Goal: Task Accomplishment & Management: Complete application form

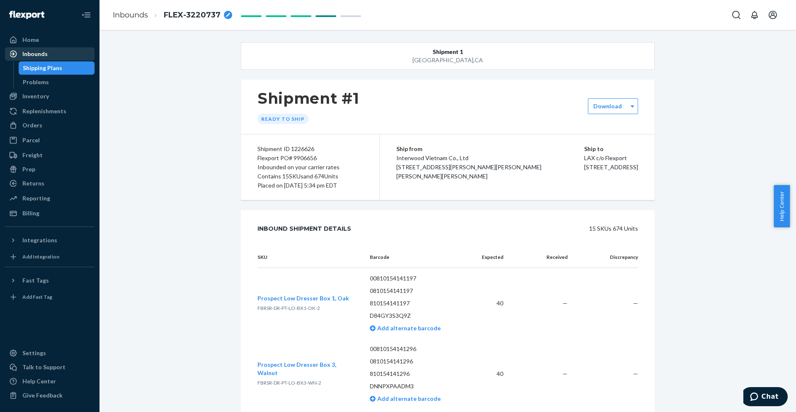
click at [50, 54] on div "Inbounds" at bounding box center [50, 54] width 88 height 12
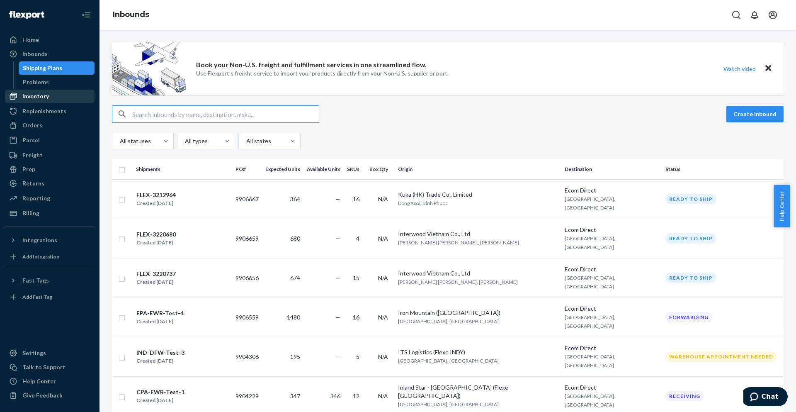
click at [48, 99] on div "Inventory" at bounding box center [50, 96] width 88 height 12
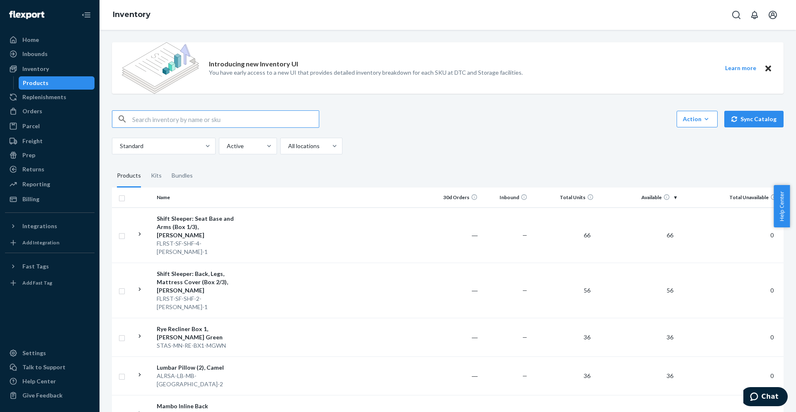
paste input "DRID-STL-ALT-MGWN"
type input "DRID-STL-ALT-MGWN"
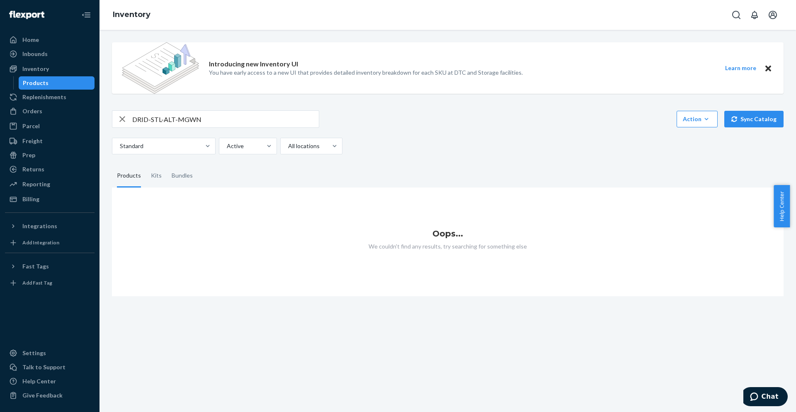
click at [436, 115] on div "DRID-STL-ALT-MGWN Action Create product Create kit or bundle Bulk create produc…" at bounding box center [448, 118] width 672 height 17
click at [274, 113] on input "DRID-STL-ALT-MGWN" at bounding box center [225, 119] width 187 height 17
click at [39, 42] on div "Home" at bounding box center [50, 40] width 88 height 12
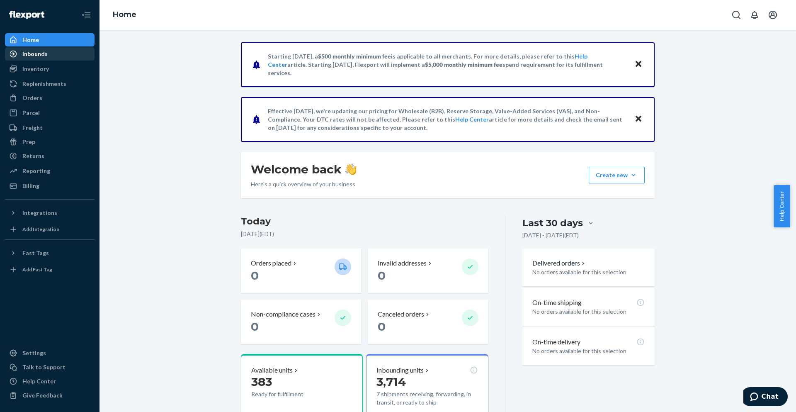
click at [71, 54] on div "Inbounds" at bounding box center [50, 54] width 88 height 12
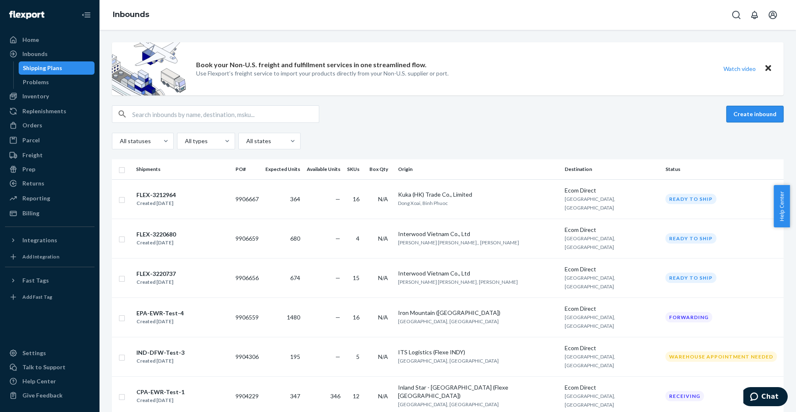
click at [752, 114] on button "Create inbound" at bounding box center [755, 114] width 57 height 17
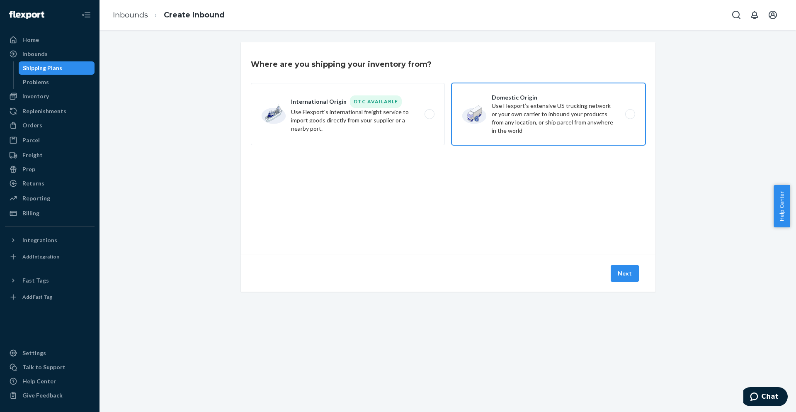
click at [568, 121] on label "Domestic Origin Use Flexport’s extensive US trucking network or your own carrie…" at bounding box center [549, 114] width 194 height 62
click at [630, 117] on input "Domestic Origin Use Flexport’s extensive US trucking network or your own carrie…" at bounding box center [632, 114] width 5 height 5
radio input "true"
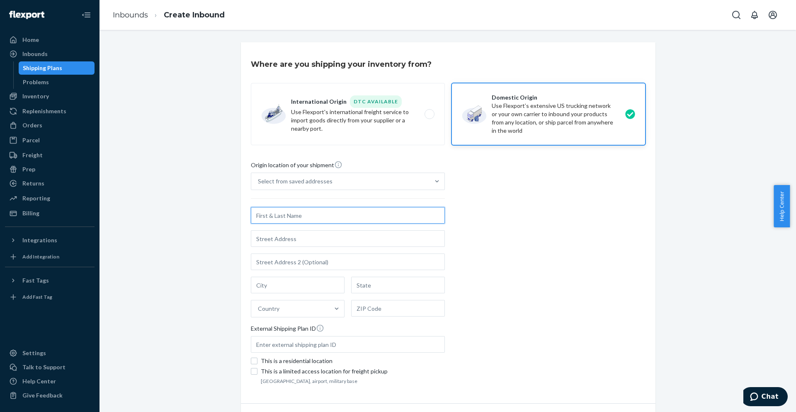
paste input "Alliance Vantage Limited"
type input "Alliance Vantage Limited"
click at [299, 246] on input "text" at bounding box center [348, 238] width 194 height 17
click at [299, 311] on div "Country" at bounding box center [290, 308] width 78 height 17
click at [259, 311] on input "Country" at bounding box center [258, 308] width 1 height 8
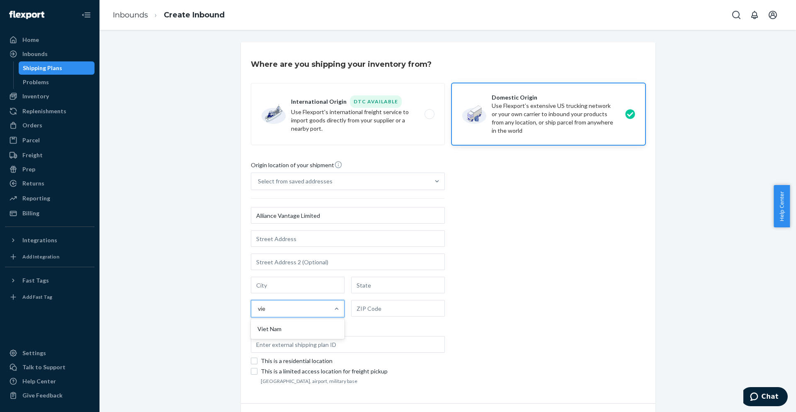
type input "viet"
click at [324, 329] on div "Viet Nam" at bounding box center [298, 329] width 90 height 17
click at [268, 313] on input "viet" at bounding box center [263, 308] width 10 height 8
click at [303, 242] on input "text" at bounding box center [348, 238] width 194 height 17
paste input "Lot 2A6,CN7-CN12 Road, Tan Binh Industrial Park, Tan Binh Town, Bac Tan Uyen Di…"
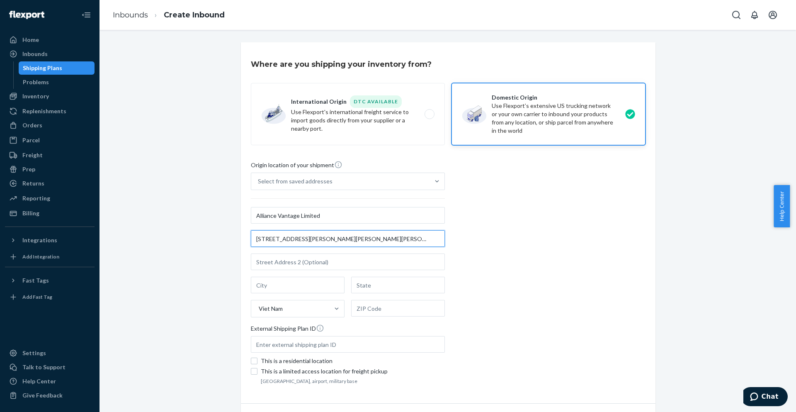
scroll to position [0, 130]
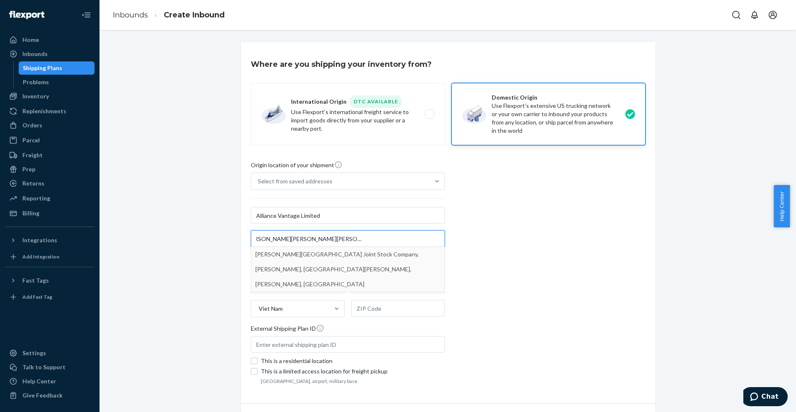
type input "Lot 2A6,CN7-CN12 Road, Tan Binh Industrial Park, Tan Binh Town, Bac Tan Uyen Di…"
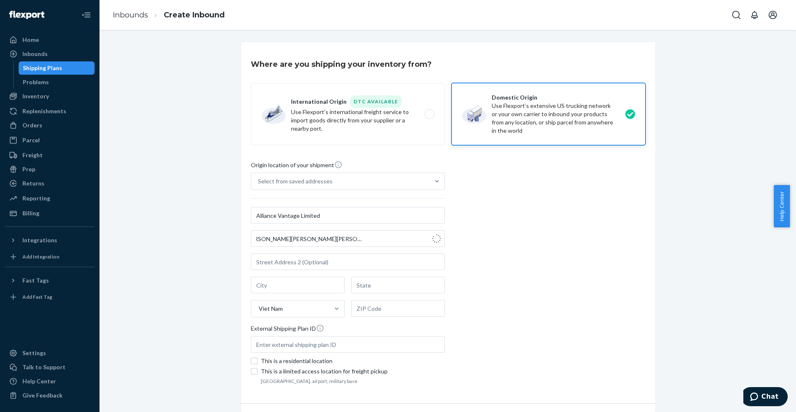
scroll to position [0, 0]
type input "Bắc Tân Uyên"
type input "Bình Dương"
click at [318, 234] on input "text" at bounding box center [348, 238] width 194 height 17
paste input "Lot 2A6,CN7-CN12 Road"
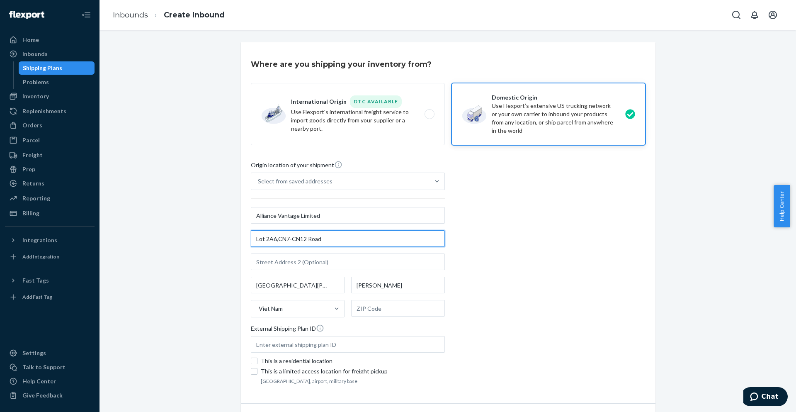
click at [310, 237] on input "Lot 2A6,CN7-CN12 Road" at bounding box center [348, 238] width 194 height 17
type input "Lot 2A6,CN7-CN12"
click at [500, 252] on div "Origin location of your shipment Select from saved addresses Alliance Vantage L…" at bounding box center [448, 274] width 395 height 226
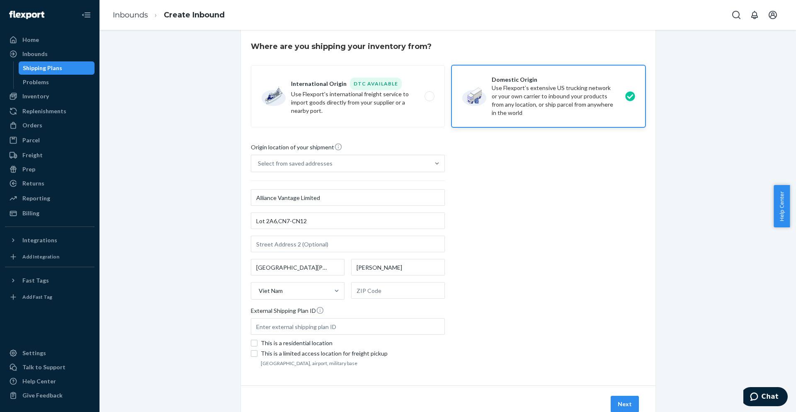
scroll to position [48, 0]
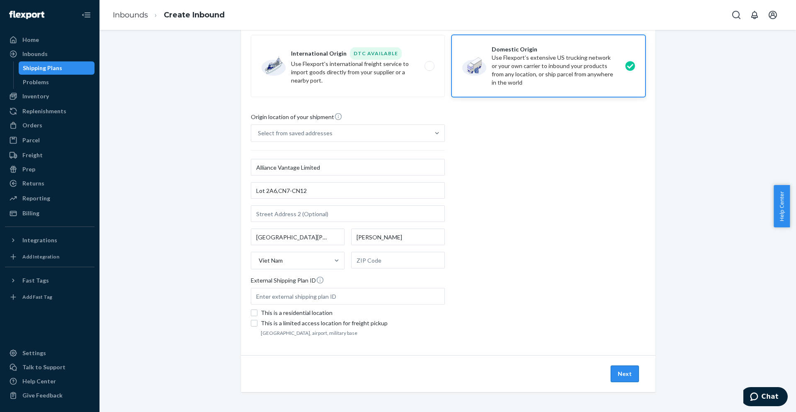
click at [626, 369] on button "Next" at bounding box center [625, 373] width 28 height 17
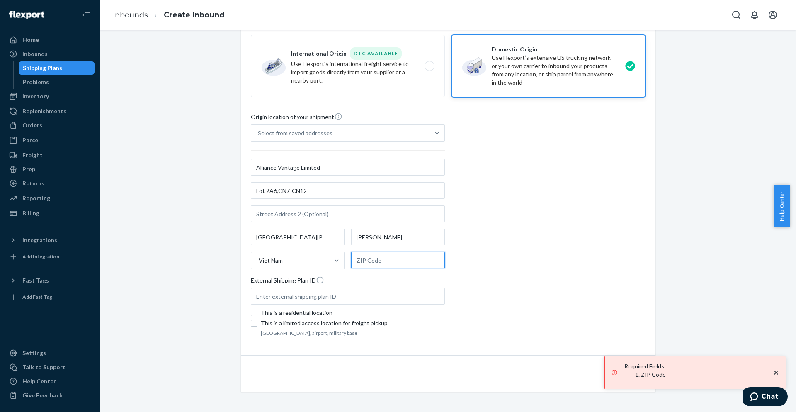
click at [398, 265] on input "text" at bounding box center [398, 260] width 94 height 17
type input "00000"
click at [615, 255] on div "Origin location of your shipment Select from saved addresses Alliance Vantage L…" at bounding box center [448, 225] width 395 height 226
click at [780, 371] on icon "close toast" at bounding box center [776, 372] width 8 height 8
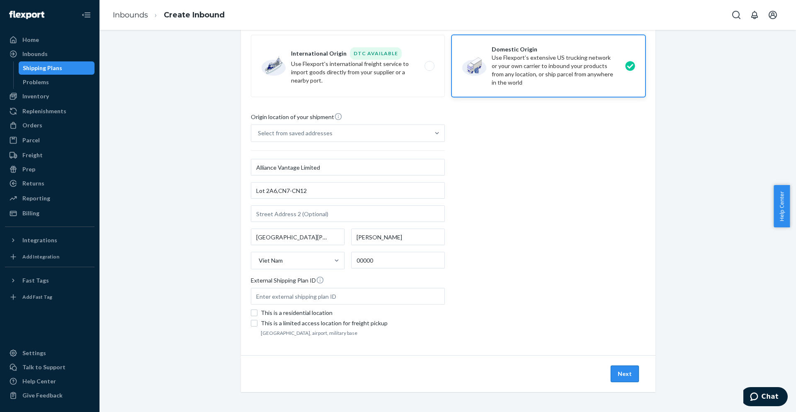
click at [626, 373] on button "Next" at bounding box center [625, 373] width 28 height 17
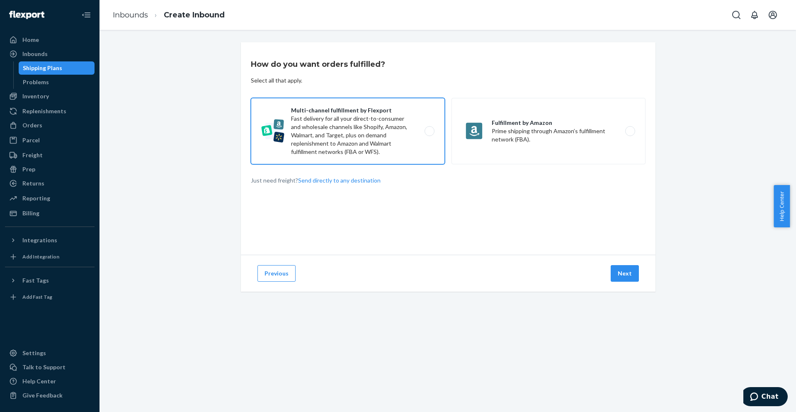
click at [380, 144] on label "Multi-channel fulfillment by Flexport Fast delivery for all your direct-to-cons…" at bounding box center [348, 131] width 194 height 66
click at [429, 134] on input "Multi-channel fulfillment by Flexport Fast delivery for all your direct-to-cons…" at bounding box center [431, 131] width 5 height 5
radio input "true"
click at [619, 273] on button "Next" at bounding box center [625, 273] width 28 height 17
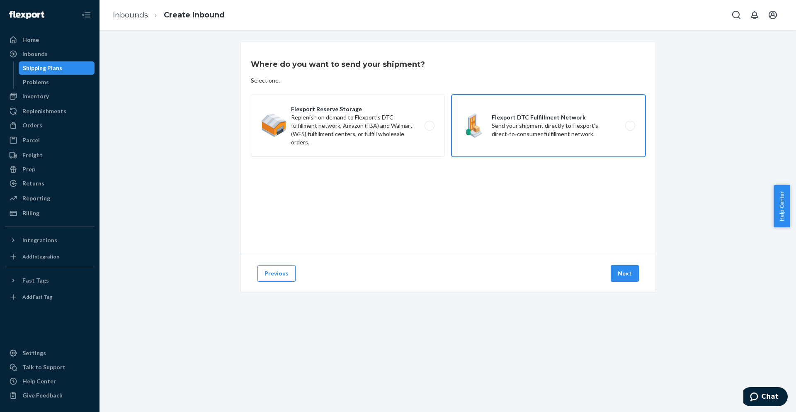
click at [502, 125] on label "Flexport DTC Fulfillment Network Send your shipment directly to Flexport's dire…" at bounding box center [549, 126] width 194 height 62
click at [630, 125] on input "Flexport DTC Fulfillment Network Send your shipment directly to Flexport's dire…" at bounding box center [632, 125] width 5 height 5
radio input "true"
click at [621, 276] on button "Next" at bounding box center [625, 273] width 28 height 17
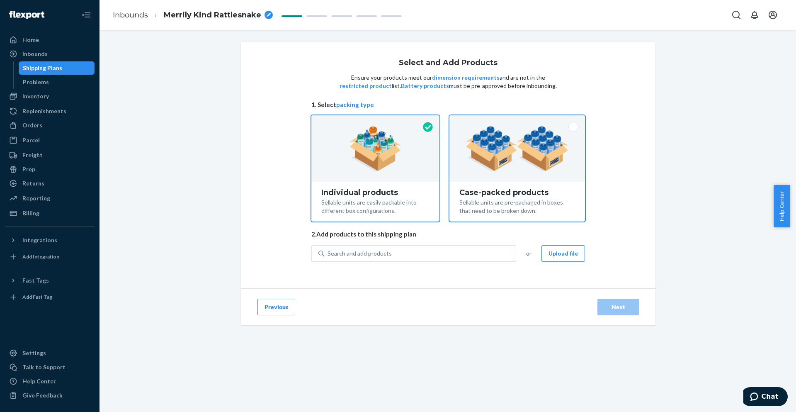
click at [485, 170] on img at bounding box center [517, 149] width 103 height 46
click at [515, 121] on input "Case-packed products Sellable units are pre-packaged in boxes that need to be b…" at bounding box center [517, 117] width 5 height 5
radio input "true"
radio input "false"
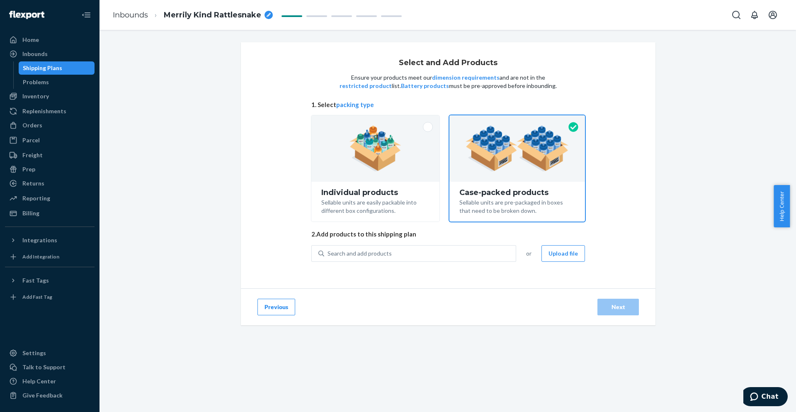
click at [567, 253] on button "Upload file" at bounding box center [564, 253] width 44 height 17
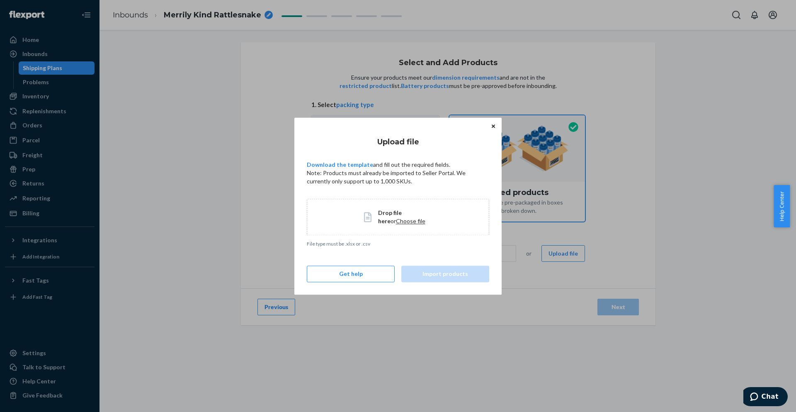
click at [401, 219] on span "Choose file" at bounding box center [410, 220] width 29 height 7
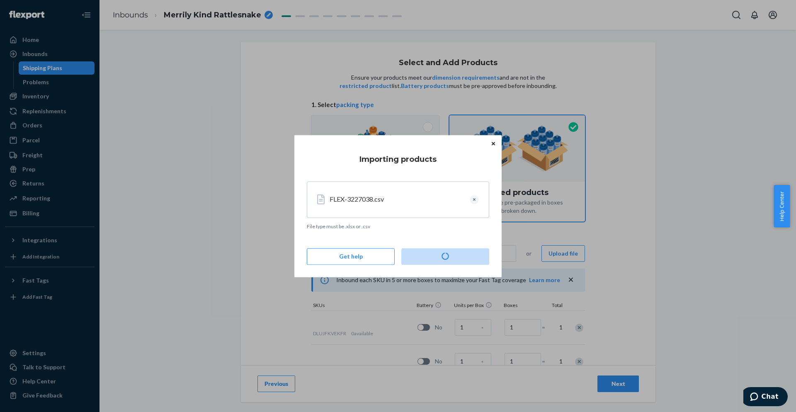
type input "8"
type input "30"
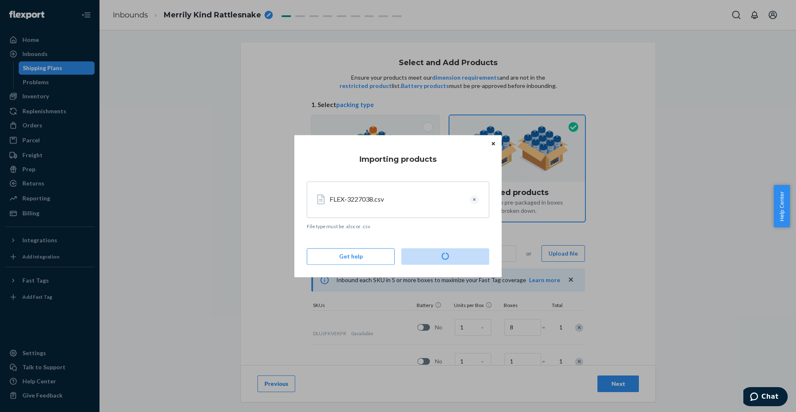
type input "5"
type input "3"
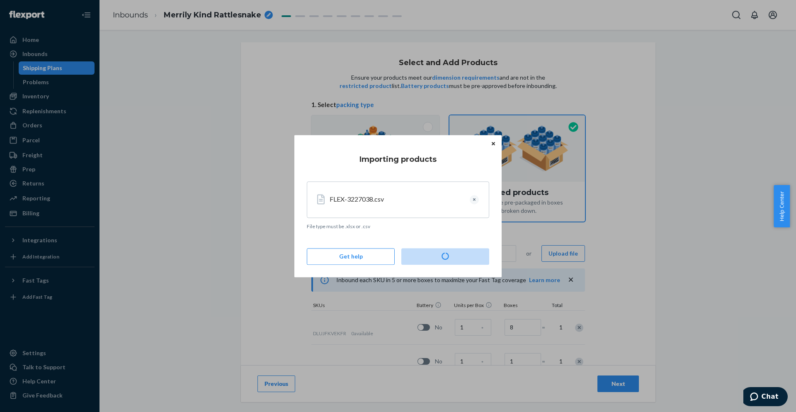
type input "6"
type input "9"
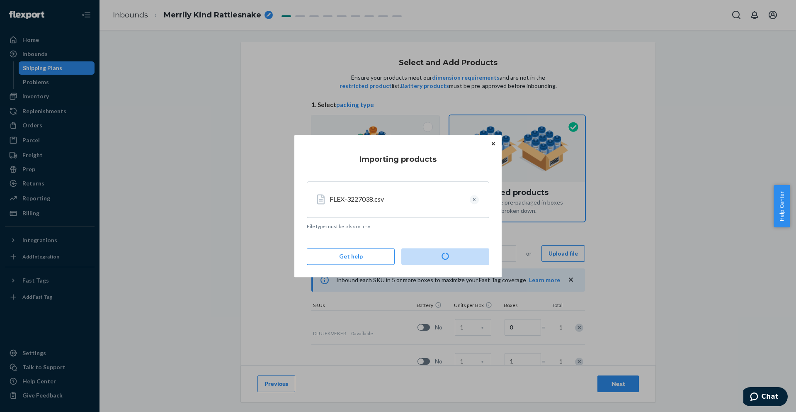
type input "10"
type input "28"
type input "60"
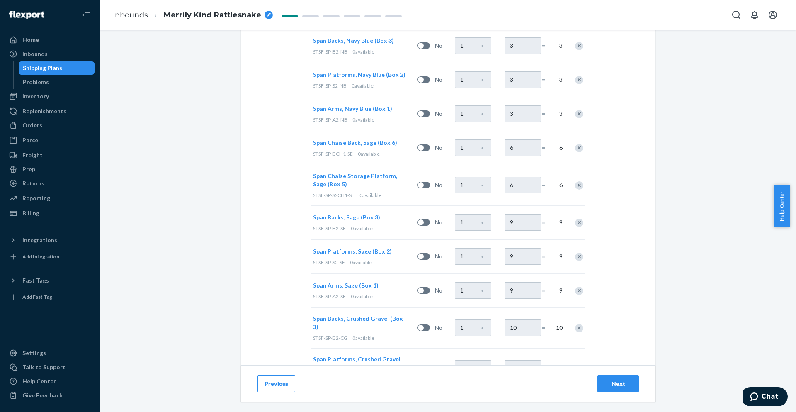
scroll to position [726, 0]
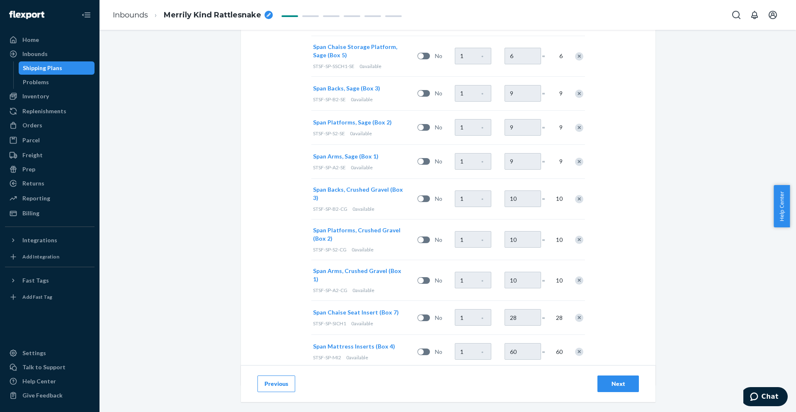
click at [267, 14] on icon "breadcrumbs" at bounding box center [269, 15] width 4 height 4
type input "FLEX-3227038"
click at [210, 58] on div "Select and Add Products Ensure your products meet our dimension requirements an…" at bounding box center [448, 221] width 697 height 382
click at [611, 381] on div "Next" at bounding box center [618, 384] width 27 height 8
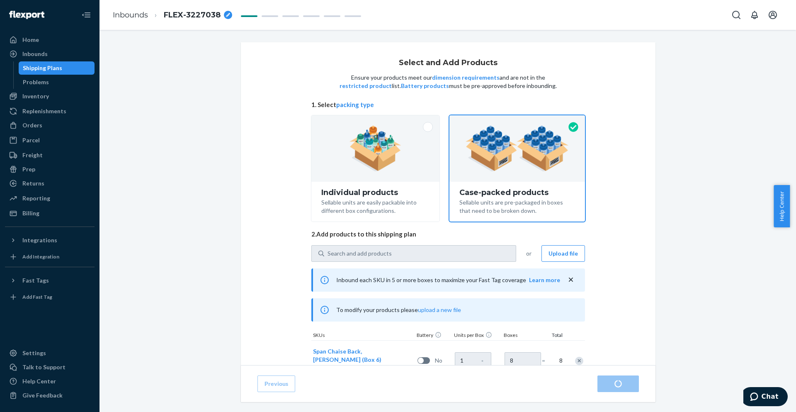
radio input "true"
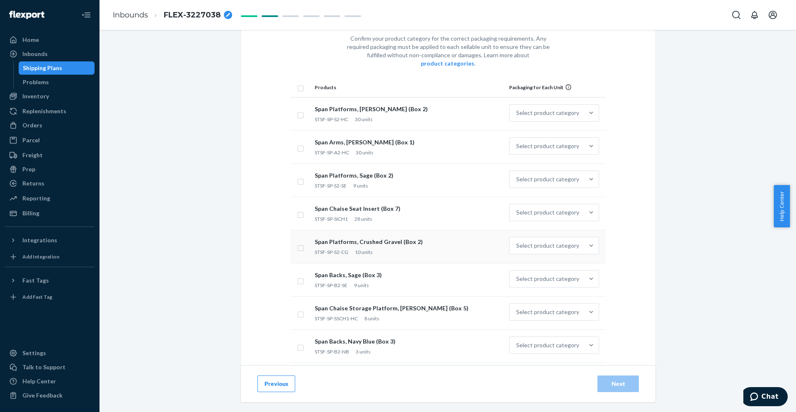
scroll to position [41, 0]
click at [297, 81] on input "checkbox" at bounding box center [300, 85] width 7 height 9
checkbox input "true"
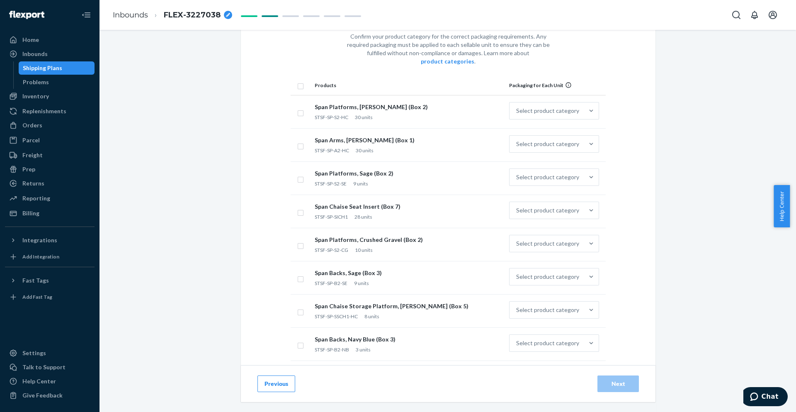
checkbox input "true"
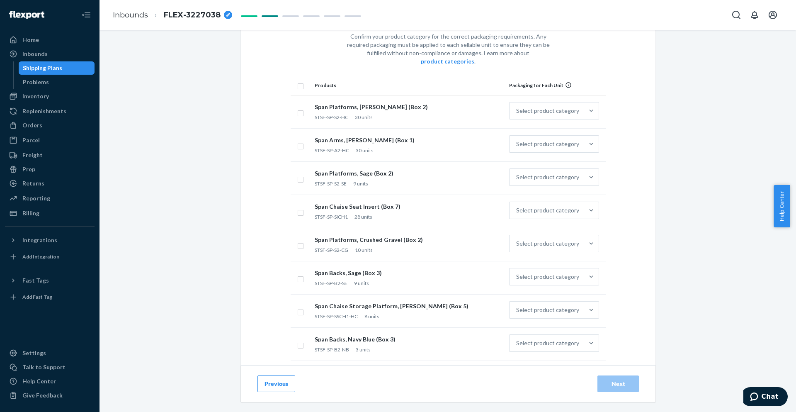
checkbox input "true"
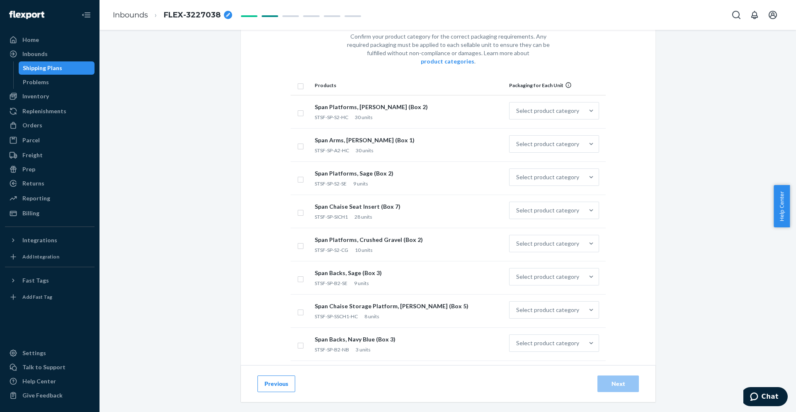
checkbox input "true"
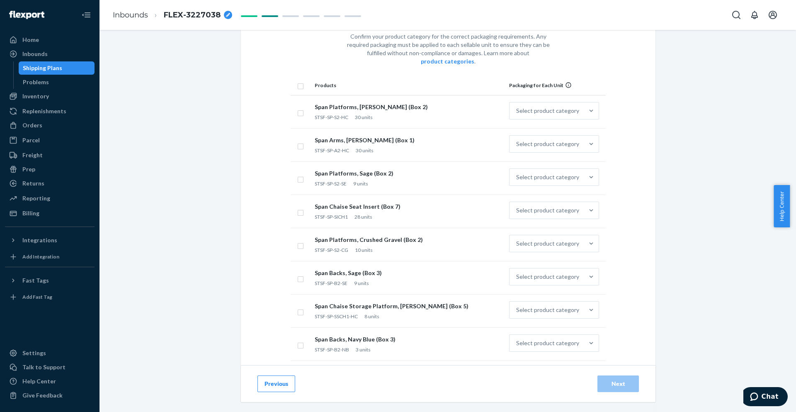
checkbox input "true"
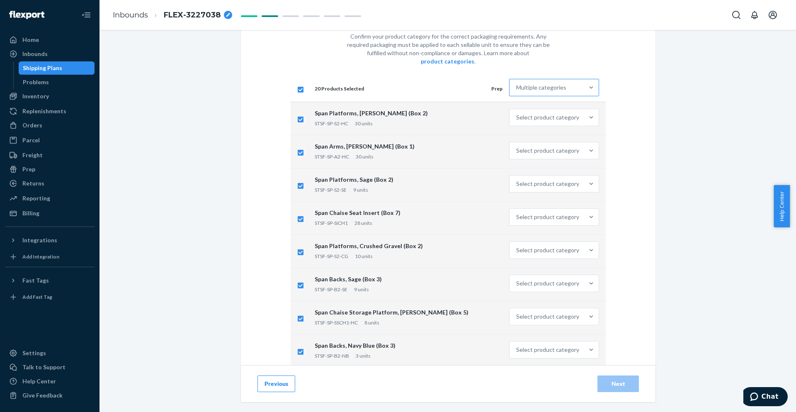
click at [567, 84] on div "Multiple categories" at bounding box center [547, 87] width 74 height 17
click at [517, 84] on input "Multiple categories" at bounding box center [516, 87] width 1 height 8
click at [541, 204] on div "Other (no special packaging)" at bounding box center [554, 212] width 87 height 17
click at [517, 92] on input "option Other (no special packaging) focused, 10 of 10. 10 results available. Us…" at bounding box center [516, 87] width 1 height 8
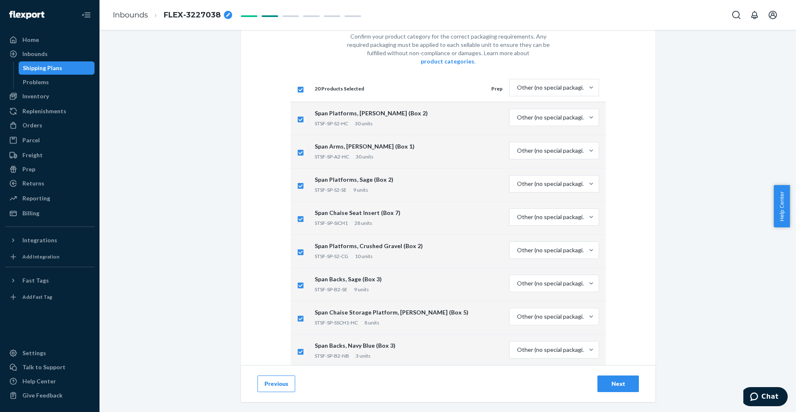
click at [625, 384] on div "Next" at bounding box center [618, 384] width 27 height 8
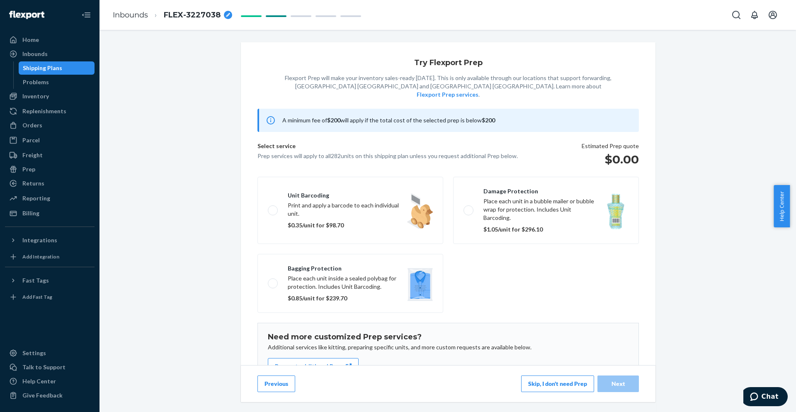
click at [541, 382] on button "Skip, I don't need Prep" at bounding box center [557, 383] width 73 height 17
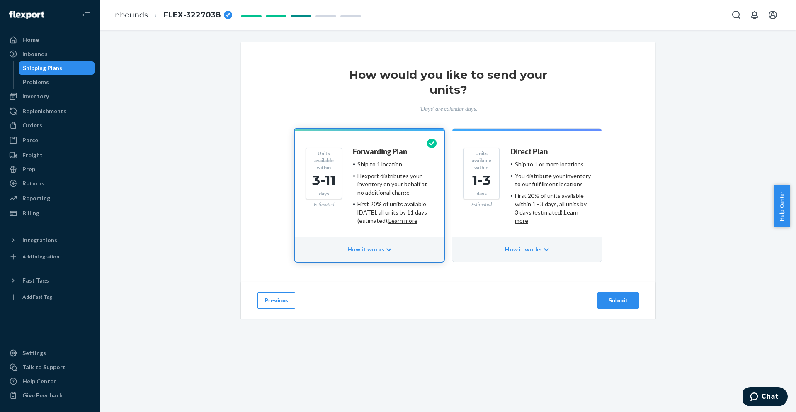
click at [502, 202] on div "Units available within 1-3 days Estimated Direct Plan Ship to 1 or more locatio…" at bounding box center [527, 189] width 128 height 83
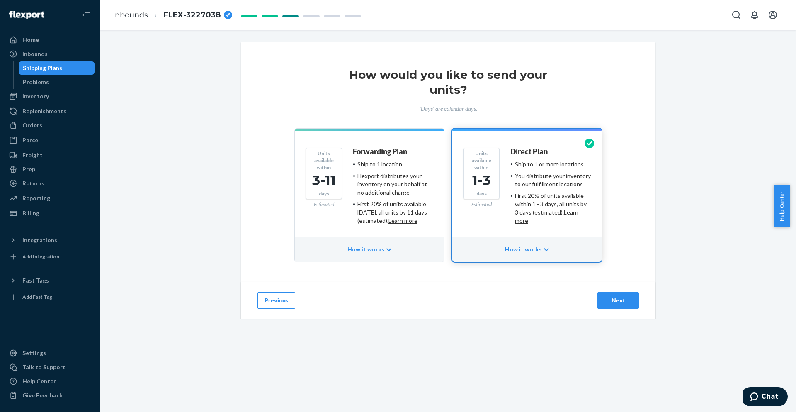
click at [607, 301] on div "Next" at bounding box center [618, 300] width 27 height 8
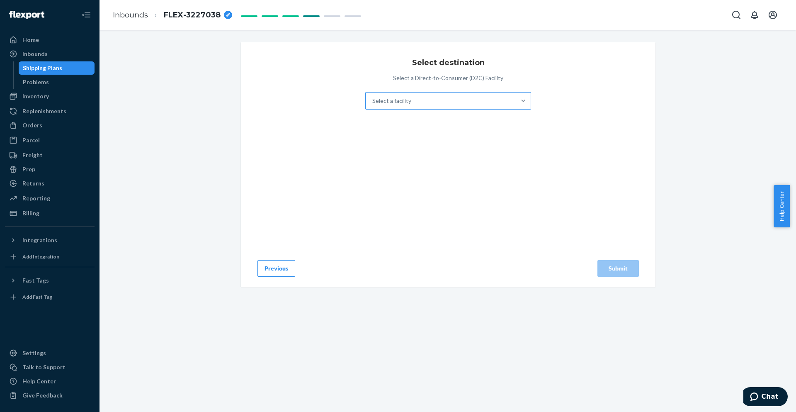
click at [436, 100] on div "Select a facility" at bounding box center [441, 101] width 150 height 17
click at [373, 100] on input "Select a facility" at bounding box center [373, 101] width 1 height 8
click at [488, 105] on div "Select a facility" at bounding box center [441, 101] width 150 height 17
click at [373, 105] on input "0 results available. Select is focused ,type to refine list, press Down to open…" at bounding box center [373, 101] width 1 height 8
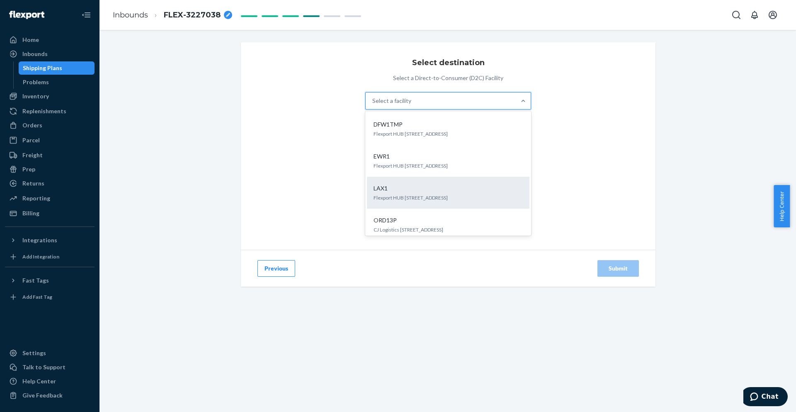
click at [445, 193] on div "LAX1 Flexport HUB 2615 E 3rd Street San Bernardino, CA 92408" at bounding box center [448, 192] width 153 height 25
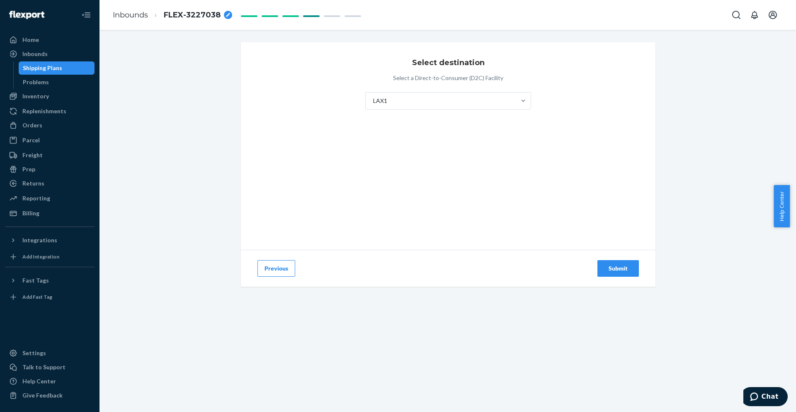
click at [625, 267] on div "Submit" at bounding box center [618, 268] width 27 height 8
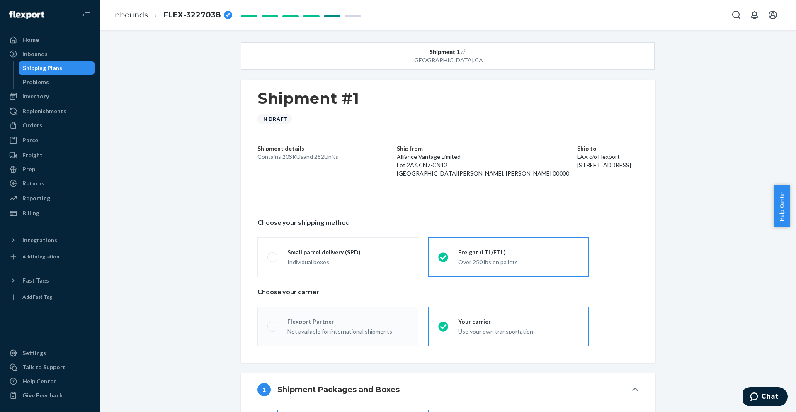
radio input "true"
radio input "false"
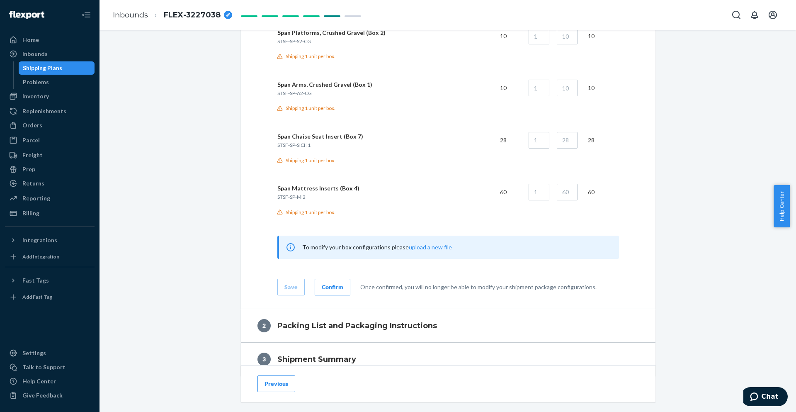
scroll to position [1329, 0]
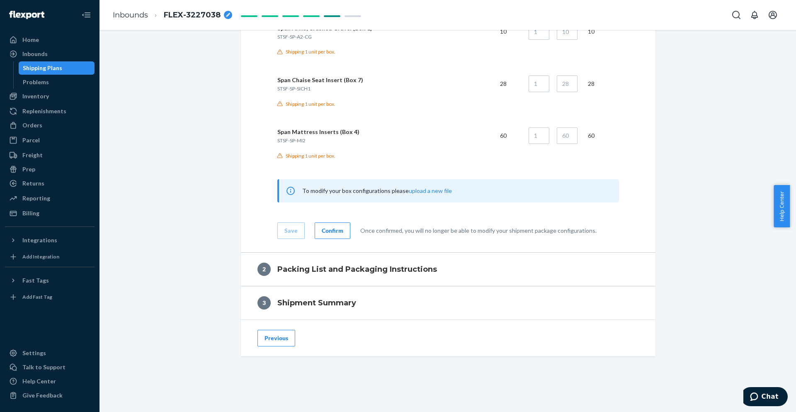
click at [325, 229] on div "Confirm" at bounding box center [333, 230] width 22 height 8
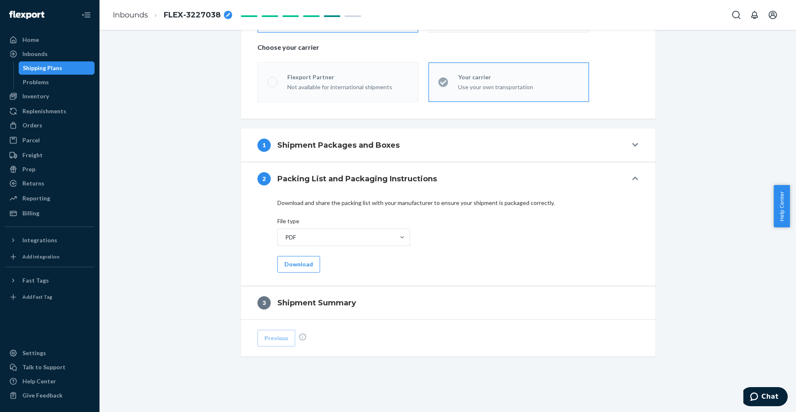
scroll to position [244, 0]
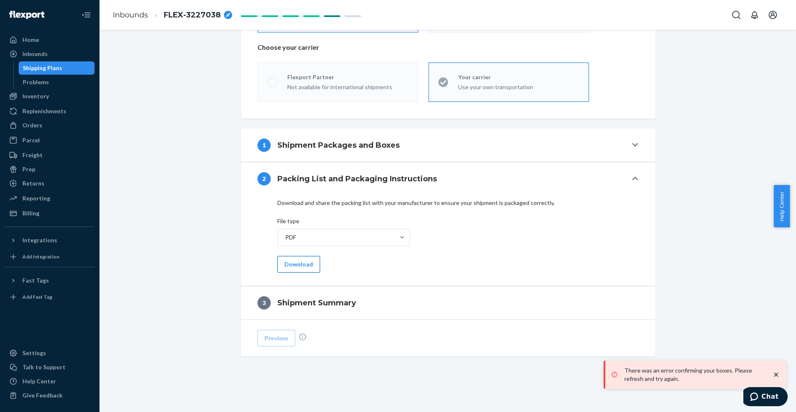
click at [295, 264] on button "Download" at bounding box center [299, 264] width 43 height 17
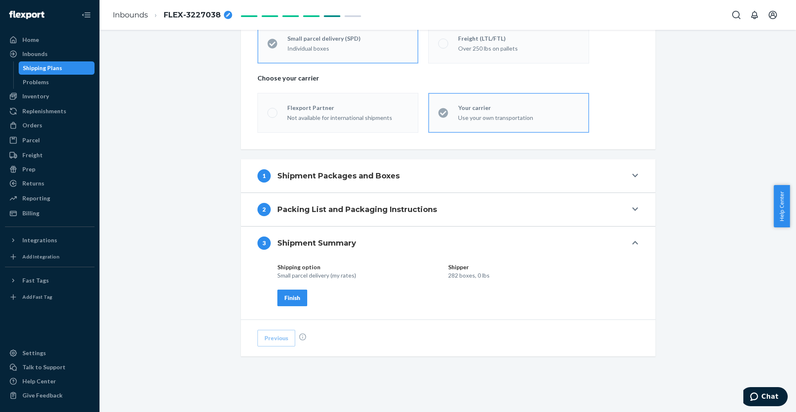
scroll to position [214, 0]
click at [290, 297] on div "Finish" at bounding box center [293, 298] width 16 height 8
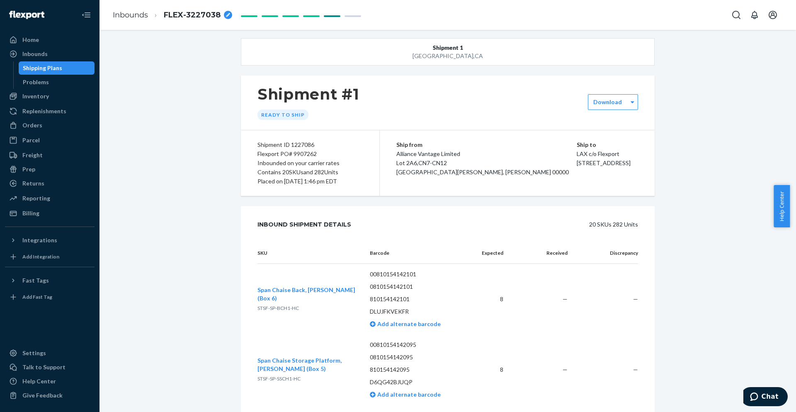
scroll to position [0, 0]
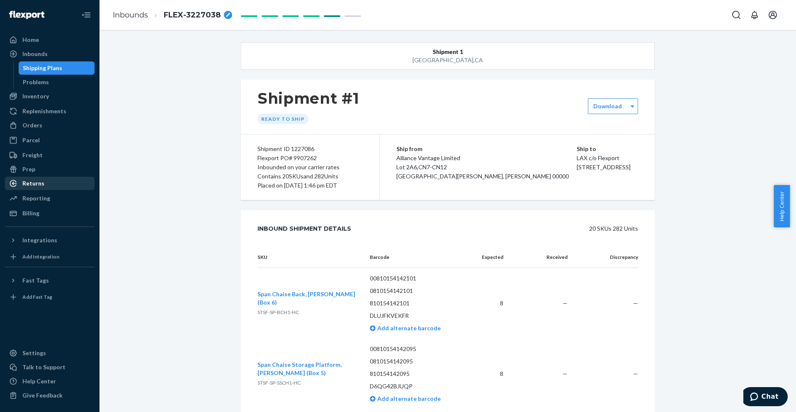
click at [40, 183] on div "Returns" at bounding box center [33, 183] width 22 height 8
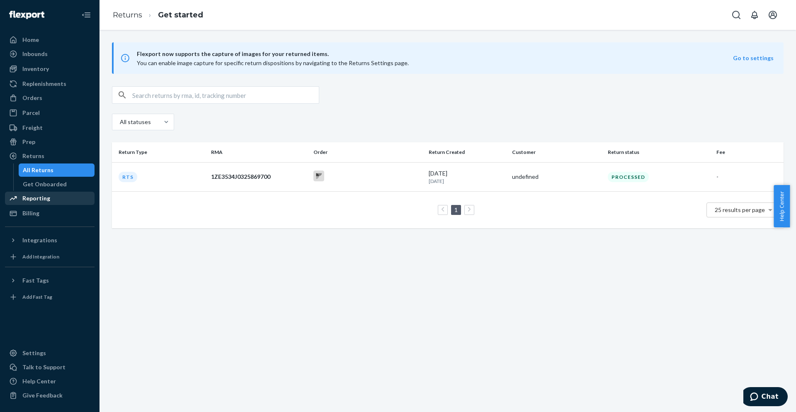
click at [41, 197] on div "Reporting" at bounding box center [36, 198] width 28 height 8
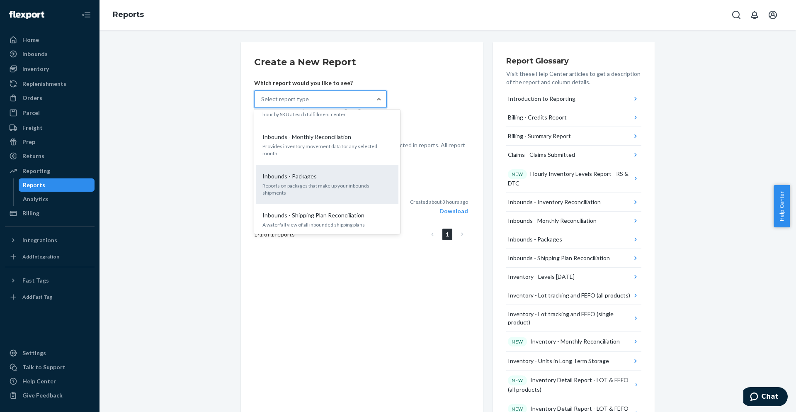
scroll to position [249, 0]
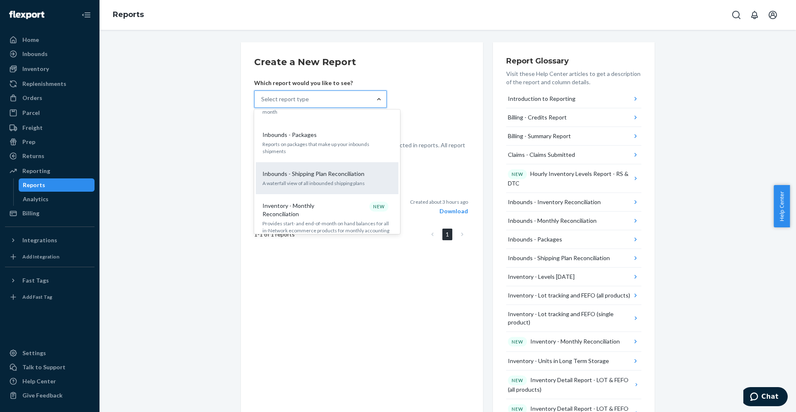
click at [305, 170] on p "Inbounds - Shipping Plan Reconciliation" at bounding box center [314, 174] width 102 height 8
click at [262, 103] on input "option Inbounds - Shipping Plan Reconciliation focused, 9 of 30. 30 results ava…" at bounding box center [261, 99] width 1 height 8
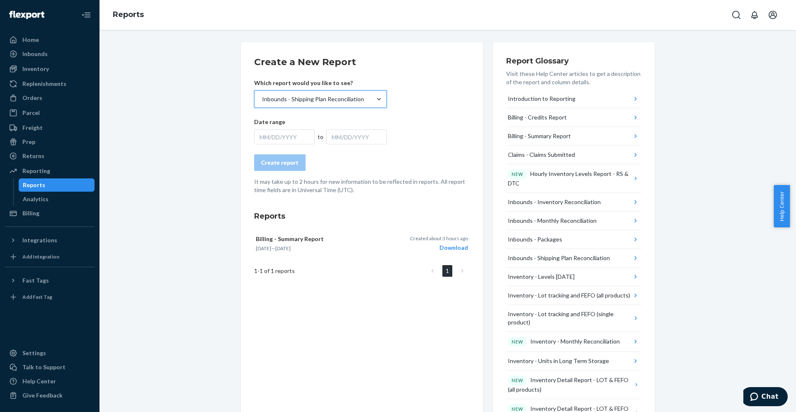
click at [290, 137] on div "MM/DD/YYYY" at bounding box center [284, 136] width 61 height 15
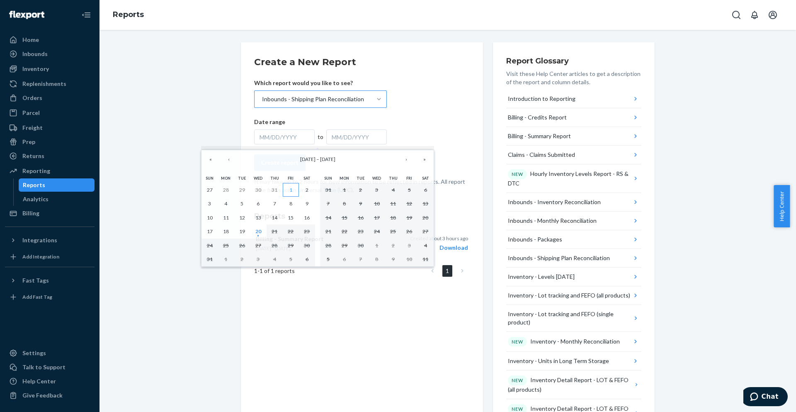
click at [292, 189] on abbr "1" at bounding box center [291, 190] width 3 height 6
click at [264, 232] on button "20" at bounding box center [258, 231] width 16 height 14
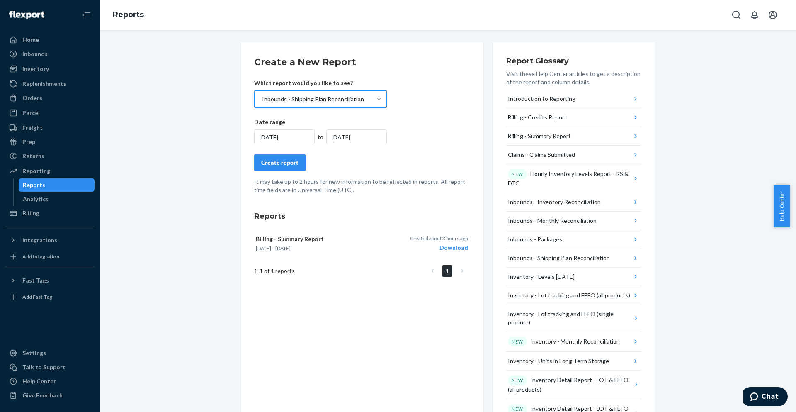
click at [274, 165] on div "Create report" at bounding box center [279, 162] width 37 height 8
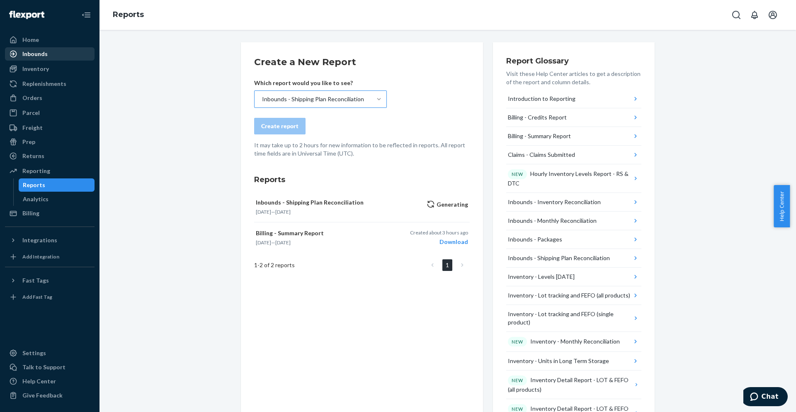
click at [33, 52] on div "Inbounds" at bounding box center [34, 54] width 25 height 8
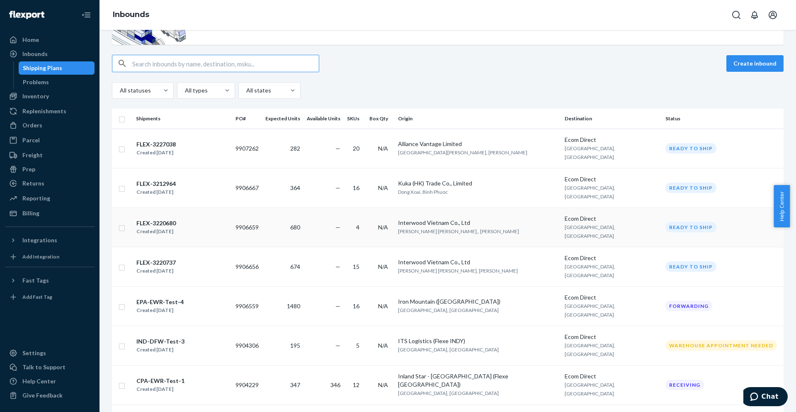
scroll to position [83, 0]
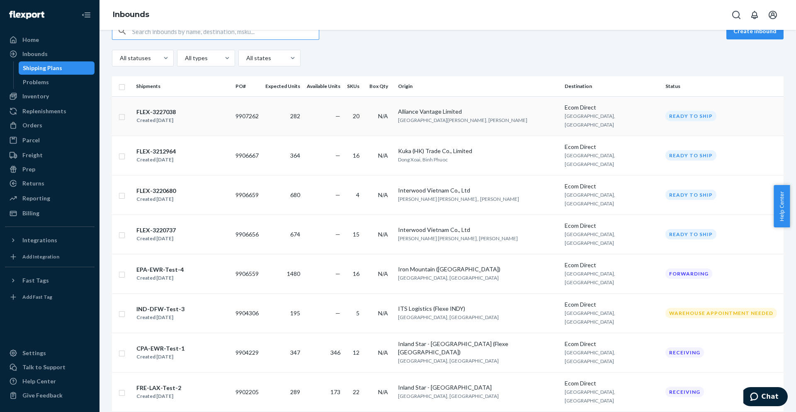
click at [176, 108] on div "FLEX-3227038" at bounding box center [155, 112] width 39 height 8
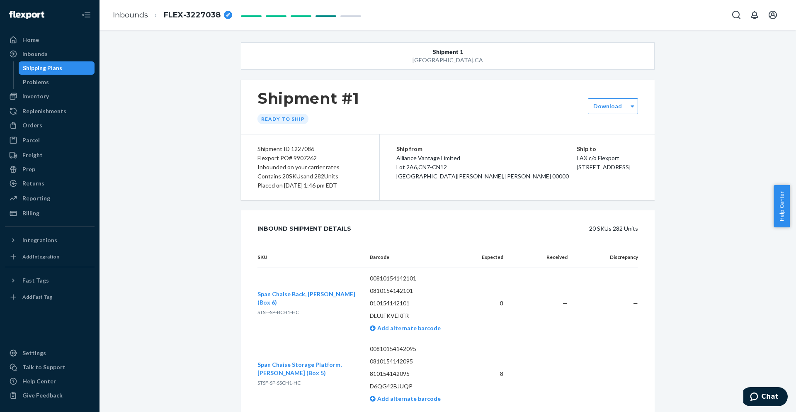
click at [202, 16] on span "FLEX-3227038" at bounding box center [192, 15] width 57 height 11
click at [290, 153] on div "Flexport PO# 9907262" at bounding box center [310, 157] width 105 height 9
click at [293, 156] on div "Flexport PO# 9907262" at bounding box center [310, 157] width 105 height 9
copy div "9907262"
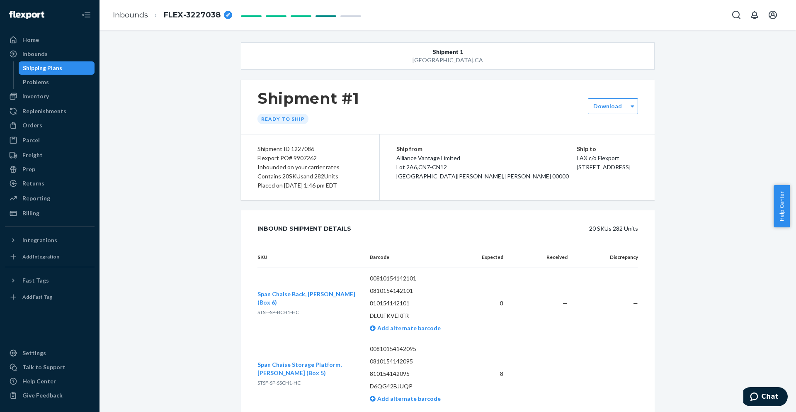
click at [346, 177] on div "Contains 20 SKUs and 282 Units" at bounding box center [310, 176] width 105 height 9
click at [441, 160] on span "Alliance Vantage Limited Lot 2A6,CN7-CN12 Bắc Tân Uyên, Bình Dương 00000" at bounding box center [483, 166] width 173 height 25
copy span "Alliance Vantage Limited"
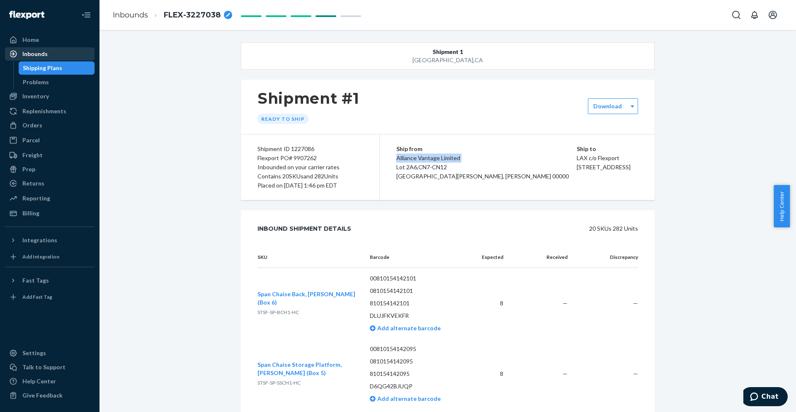
click at [48, 57] on div "Inbounds" at bounding box center [50, 54] width 88 height 12
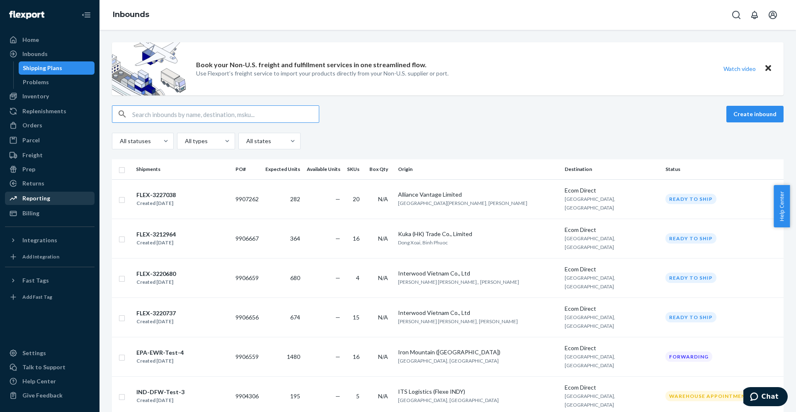
click at [40, 199] on div "Reporting" at bounding box center [36, 198] width 28 height 8
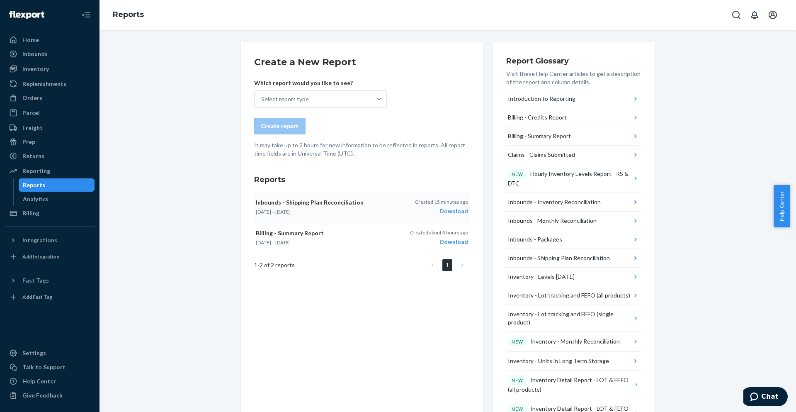
click at [457, 208] on div "Download" at bounding box center [441, 211] width 53 height 8
click at [39, 54] on div "Inbounds" at bounding box center [34, 54] width 25 height 8
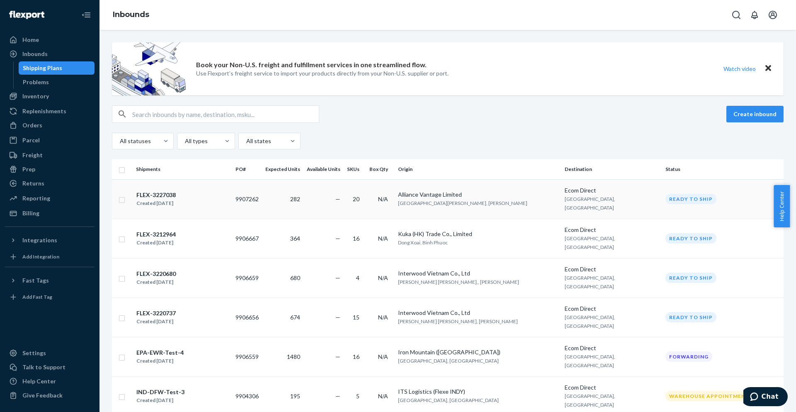
click at [224, 191] on div "FLEX-3227038 Created Aug 20, 2025" at bounding box center [182, 198] width 93 height 17
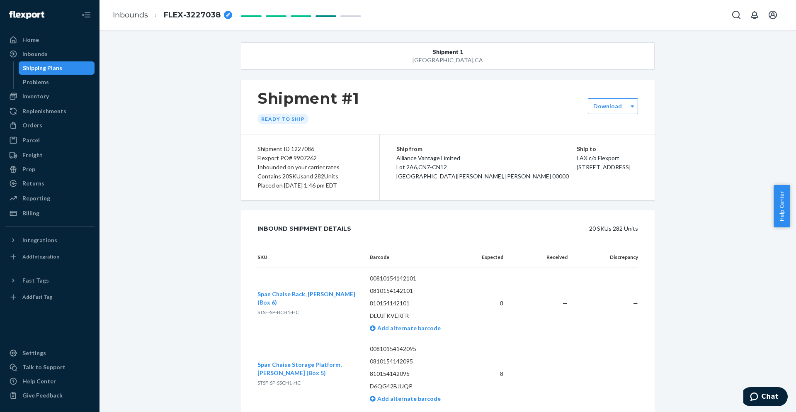
click at [297, 153] on div "Shipment ID 1227086" at bounding box center [310, 148] width 105 height 9
click at [297, 161] on div "Flexport PO# 9907262" at bounding box center [310, 157] width 105 height 9
copy div "9907262"
click at [52, 95] on div "Inventory" at bounding box center [50, 96] width 88 height 12
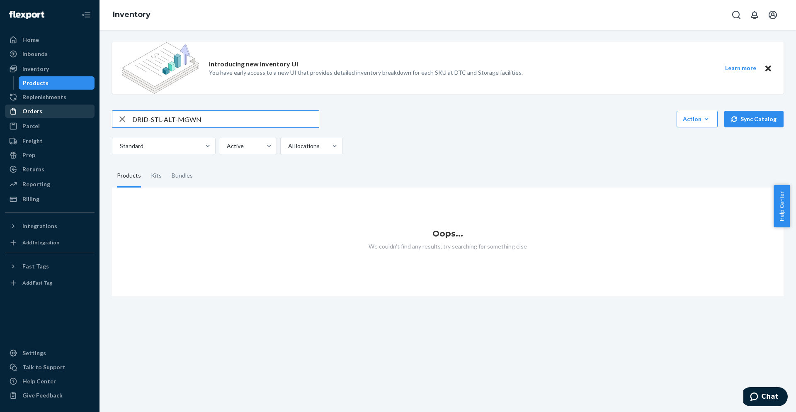
drag, startPoint x: 271, startPoint y: 124, endPoint x: 10, endPoint y: 105, distance: 262.1
click at [10, 105] on div "Home Inbounds Shipping Plans Problems Inventory Products Replenishments Orders …" at bounding box center [398, 206] width 796 height 412
drag, startPoint x: 205, startPoint y: 121, endPoint x: 5, endPoint y: 88, distance: 202.1
click at [15, 88] on div "Home Inbounds Shipping Plans Problems Inventory Products Replenishments Orders …" at bounding box center [398, 206] width 796 height 412
paste input "FDRTB-EDT-SR"
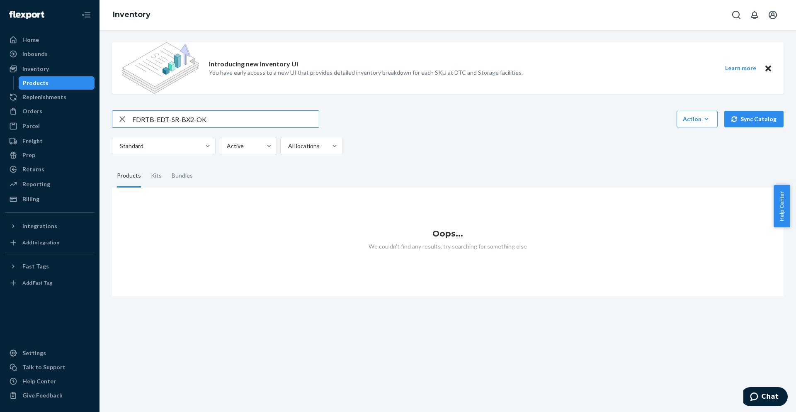
type input "FDRTB-EDT-SR-BX2-OK"
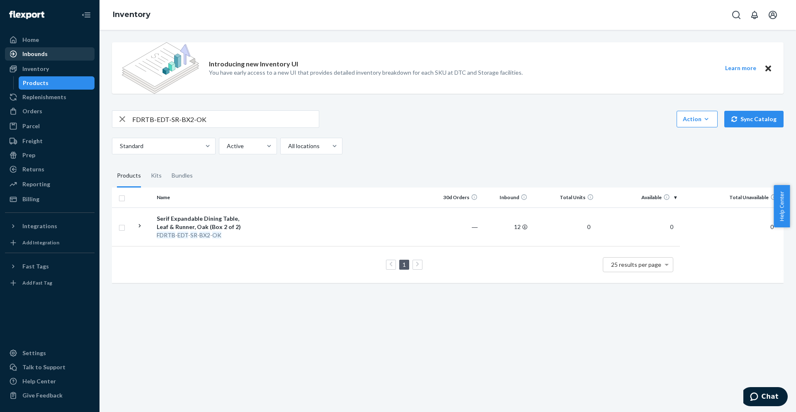
click at [46, 50] on div "Inbounds" at bounding box center [34, 54] width 25 height 8
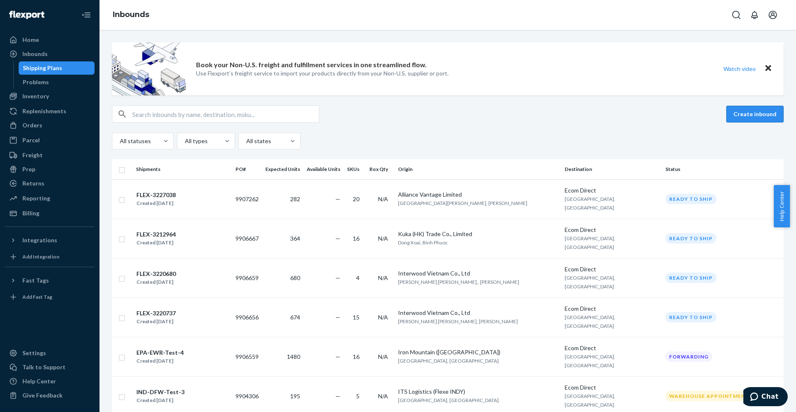
click at [757, 118] on button "Create inbound" at bounding box center [755, 114] width 57 height 17
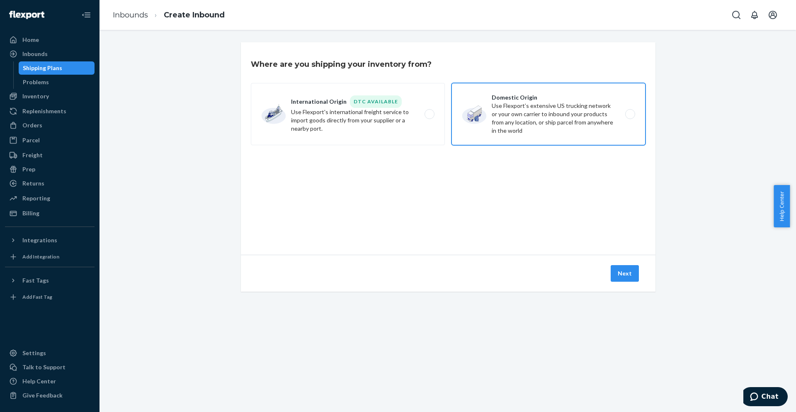
click at [511, 124] on label "Domestic Origin Use Flexport’s extensive US trucking network or your own carrie…" at bounding box center [549, 114] width 194 height 62
click at [630, 117] on input "Domestic Origin Use Flexport’s extensive US trucking network or your own carrie…" at bounding box center [632, 114] width 5 height 5
radio input "true"
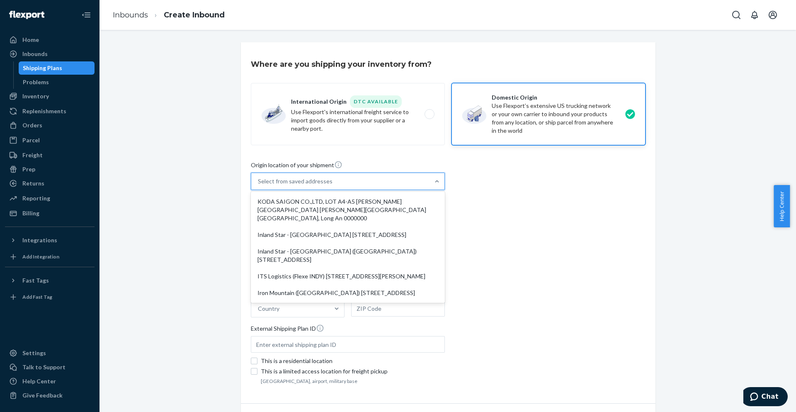
click at [335, 185] on div "Select from saved addresses" at bounding box center [340, 181] width 178 height 17
click at [259, 185] on input "option KODA SAIGON CO.,LTD, LOT A4-A5 [PERSON_NAME][GEOGRAPHIC_DATA] [PERSON_NA…" at bounding box center [258, 181] width 1 height 8
click at [570, 214] on div "Origin location of your shipment option Inland Star - Harrisburg (Flexe Central…" at bounding box center [448, 274] width 395 height 226
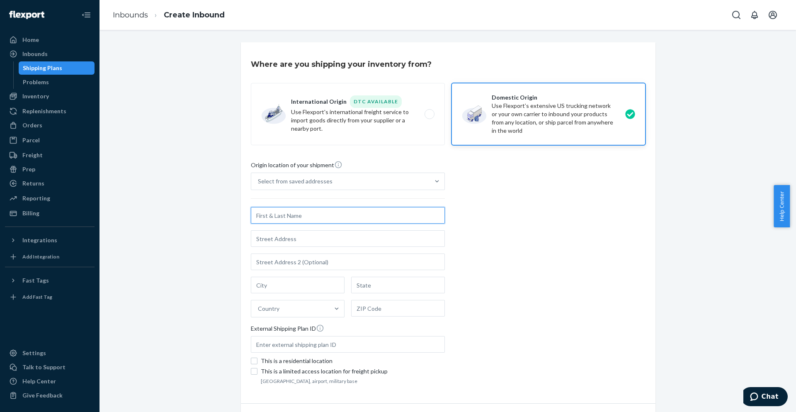
click at [353, 211] on input "text" at bounding box center [348, 215] width 194 height 17
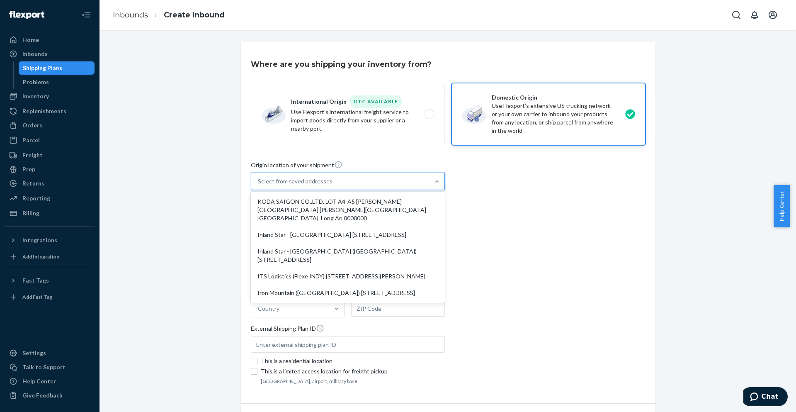
click at [390, 183] on div "Select from saved addresses" at bounding box center [340, 181] width 178 height 17
click at [259, 183] on input "option KODA SAIGON CO.,LTD, LOT A4-A5 THUAN DAO INDUSTRIAL PARK BEN LUC DISTRIC…" at bounding box center [258, 181] width 1 height 8
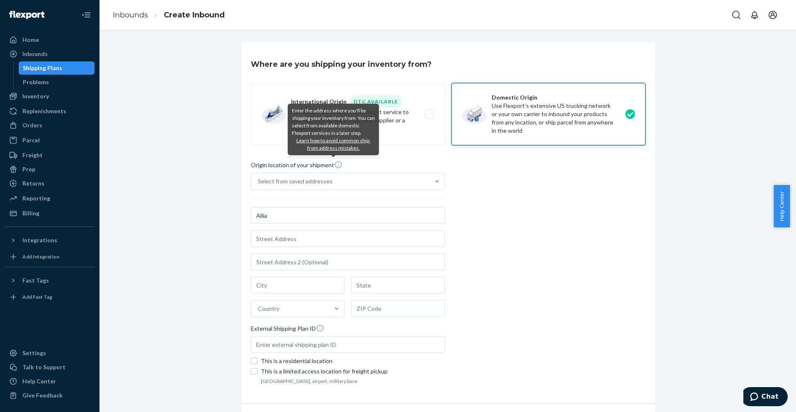
click at [334, 163] on icon at bounding box center [338, 165] width 8 height 8
click at [259, 177] on input "Select from saved addresses" at bounding box center [258, 181] width 1 height 8
click at [334, 163] on icon at bounding box center [338, 165] width 8 height 8
click at [259, 177] on input "Select from saved addresses" at bounding box center [258, 181] width 1 height 8
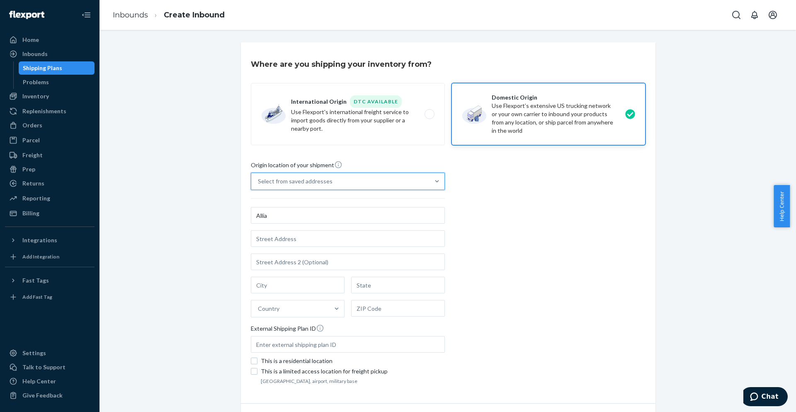
click at [443, 216] on div "Origin location of your shipment 0 results available. Select is focused ,type t…" at bounding box center [448, 274] width 395 height 226
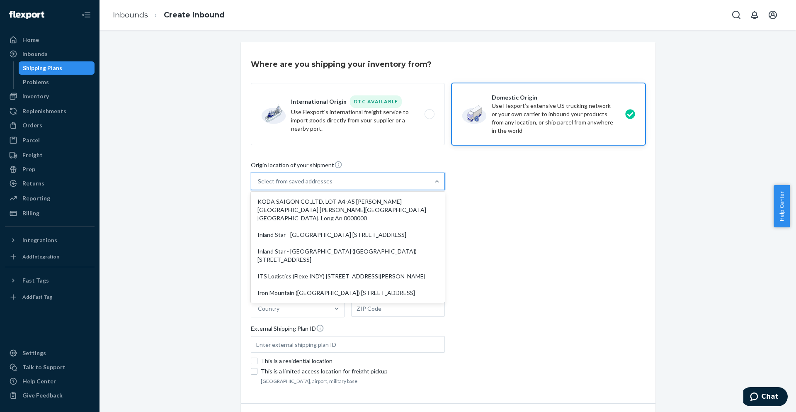
click at [434, 177] on div at bounding box center [437, 181] width 15 height 17
click at [259, 177] on input "option KODA SAIGON CO.,LTD, LOT A4-A5 THUAN DAO INDUSTRIAL PARK BEN LUC DISTRIC…" at bounding box center [258, 181] width 1 height 8
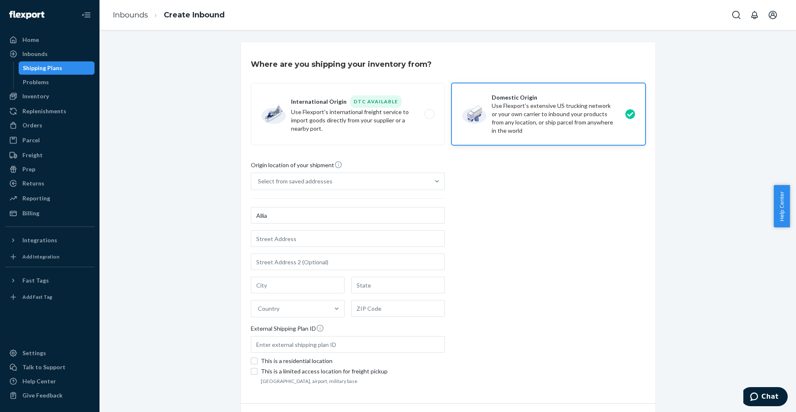
click at [467, 197] on div "Origin location of your shipment Select from saved addresses Allia Country Exte…" at bounding box center [448, 274] width 395 height 226
click at [308, 219] on input "Allia" at bounding box center [348, 215] width 194 height 17
drag, startPoint x: 319, startPoint y: 212, endPoint x: 146, endPoint y: 211, distance: 173.8
click at [155, 224] on div "Where are you shipping your inventory from? International Origin DTC Available …" at bounding box center [448, 251] width 684 height 418
paste input "nce Vantage Limited"
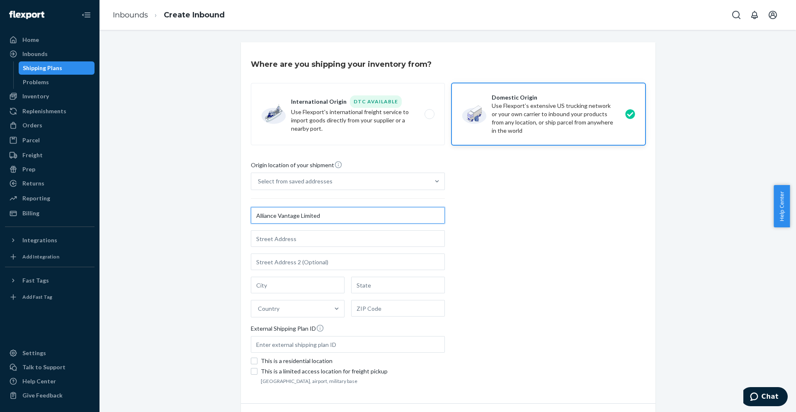
type input "Alliance Vantage Limited"
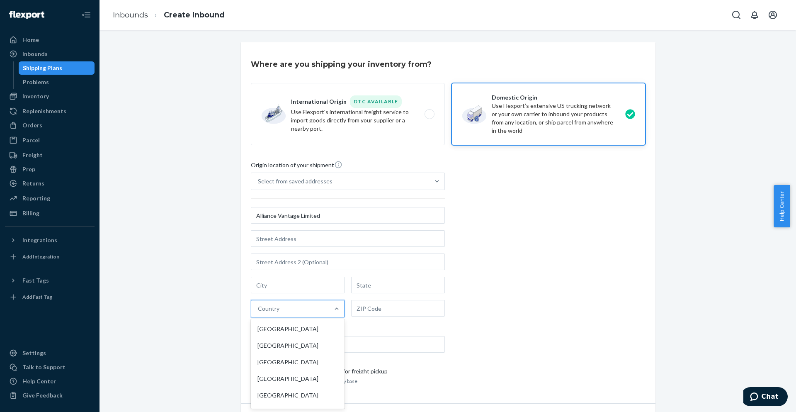
click at [280, 309] on div "Country" at bounding box center [290, 308] width 78 height 17
click at [259, 309] on input "option United States focused, 1 of 249. 249 results available. Use Up and Down …" at bounding box center [258, 308] width 1 height 8
type input "viet"
click at [287, 328] on div "Viet Nam" at bounding box center [298, 329] width 90 height 17
click at [268, 313] on input "viet" at bounding box center [263, 308] width 10 height 8
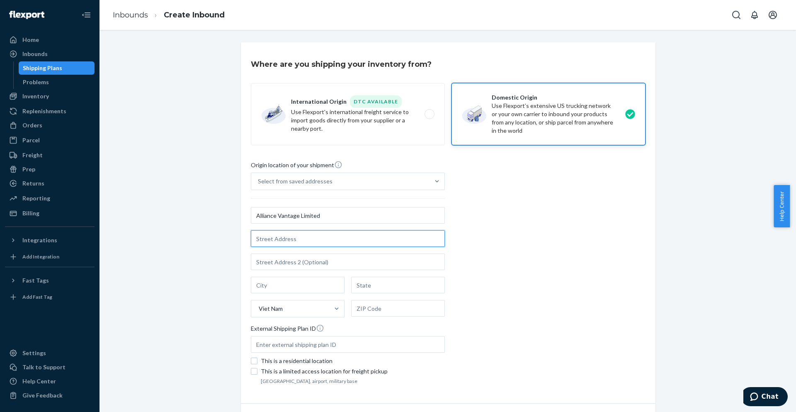
click at [296, 243] on input "text" at bounding box center [348, 238] width 194 height 17
paste input "Lot 2A6, CN7-CN12 Road, Tan Binh Industrial Park, Vinh Tan Ward, Ho Chi Minh Ci…"
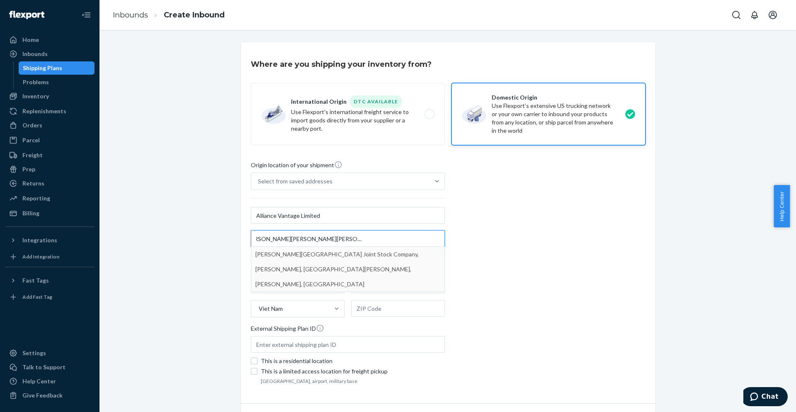
type input "Lot 2A6, CN7-CN12 Road, Tan Binh Industrial Park, Vinh Tan Ward, Ho Chi Minh Ci…"
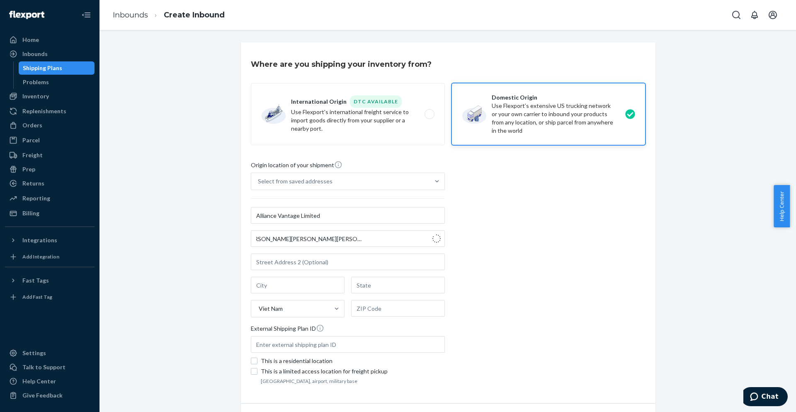
scroll to position [0, 0]
type input "Bắc Tân Uyên"
type input "Bình Dương"
click at [299, 237] on input "text" at bounding box center [348, 238] width 194 height 17
paste input "Lot 2A6, CN7-CN12 Road"
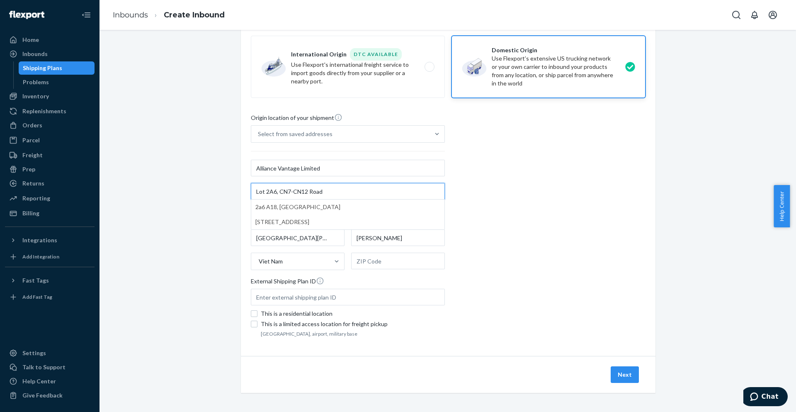
scroll to position [48, 0]
type input "Lot 2A6, CN7-CN12 Road"
click at [615, 369] on button "Next" at bounding box center [625, 373] width 28 height 17
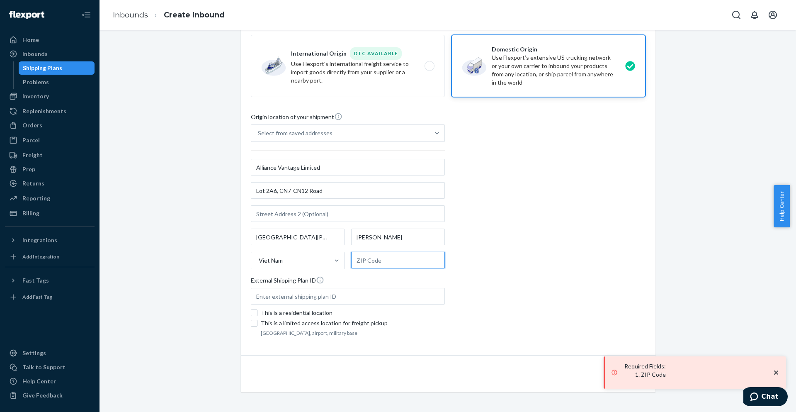
click at [363, 260] on input "text" at bounding box center [398, 260] width 94 height 17
type input "00000"
click at [654, 277] on div "Where are you shipping your inventory from? International Origin DTC Available …" at bounding box center [448, 203] width 426 height 418
click at [775, 372] on icon "close toast" at bounding box center [776, 372] width 8 height 8
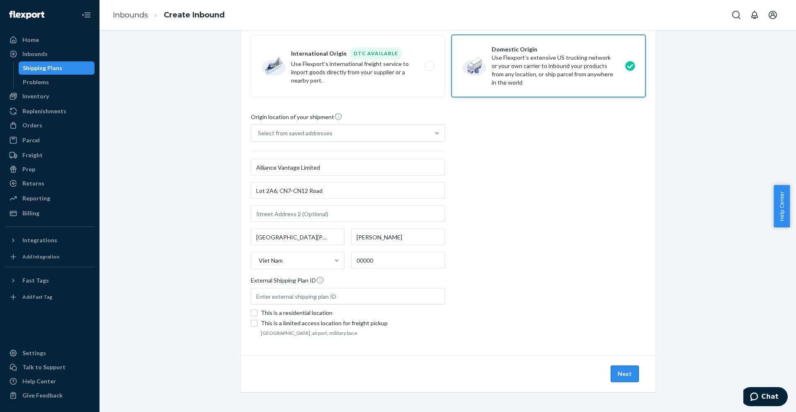
click at [623, 371] on button "Next" at bounding box center [625, 373] width 28 height 17
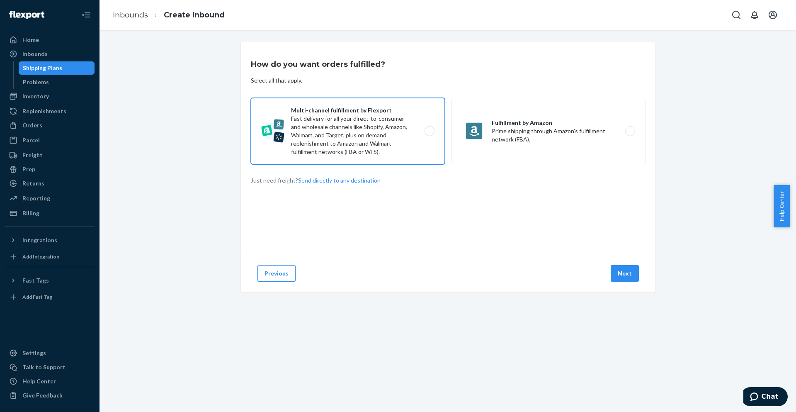
click at [353, 140] on label "Multi-channel fulfillment by Flexport Fast delivery for all your direct-to-cons…" at bounding box center [348, 131] width 194 height 66
click at [429, 134] on input "Multi-channel fulfillment by Flexport Fast delivery for all your direct-to-cons…" at bounding box center [431, 131] width 5 height 5
radio input "true"
click at [629, 279] on button "Next" at bounding box center [625, 273] width 28 height 17
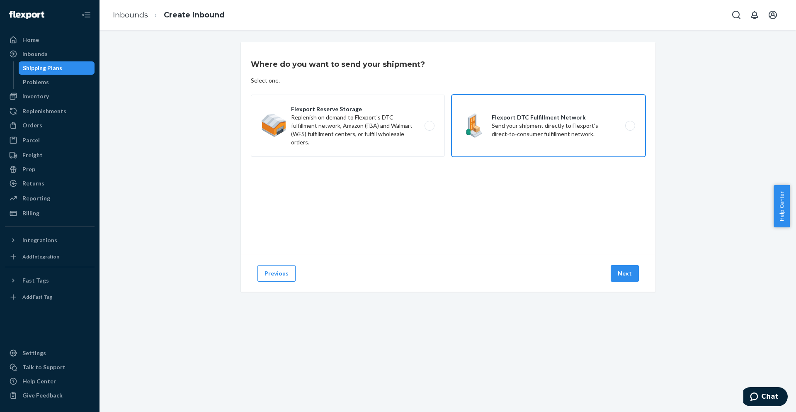
click at [492, 130] on label "Flexport DTC Fulfillment Network Send your shipment directly to Flexport's dire…" at bounding box center [549, 126] width 194 height 62
click at [630, 129] on input "Flexport DTC Fulfillment Network Send your shipment directly to Flexport's dire…" at bounding box center [632, 125] width 5 height 5
radio input "true"
click at [626, 273] on button "Next" at bounding box center [625, 273] width 28 height 17
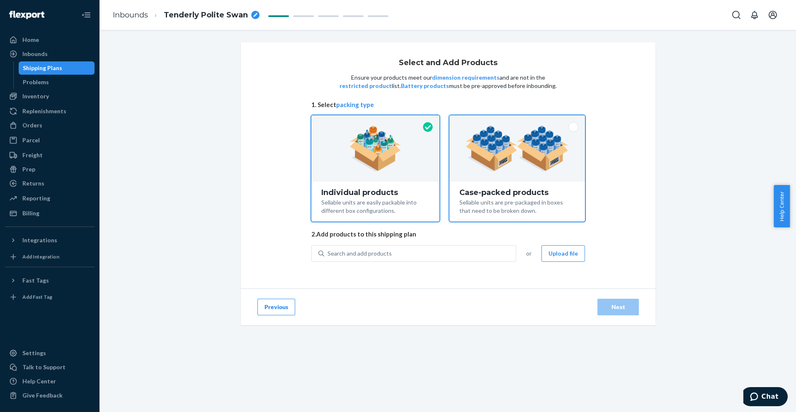
click at [509, 185] on div "Case-packed products Sellable units are pre-packaged in boxes that need to be b…" at bounding box center [518, 202] width 136 height 40
click at [515, 121] on input "Case-packed products Sellable units are pre-packaged in boxes that need to be b…" at bounding box center [517, 117] width 5 height 5
radio input "true"
radio input "false"
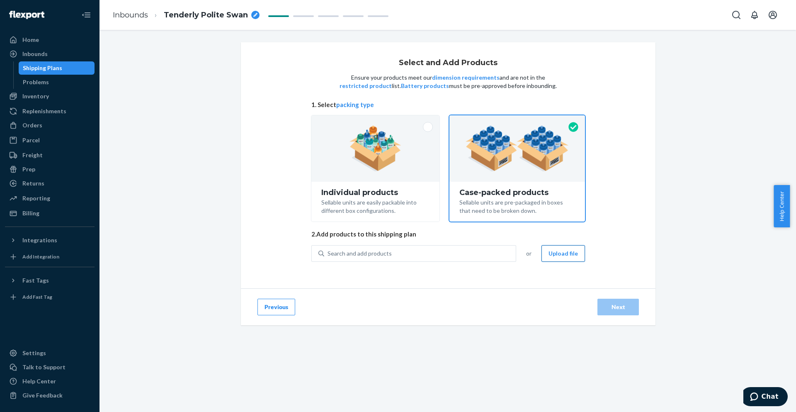
click at [560, 257] on button "Upload file" at bounding box center [564, 253] width 44 height 17
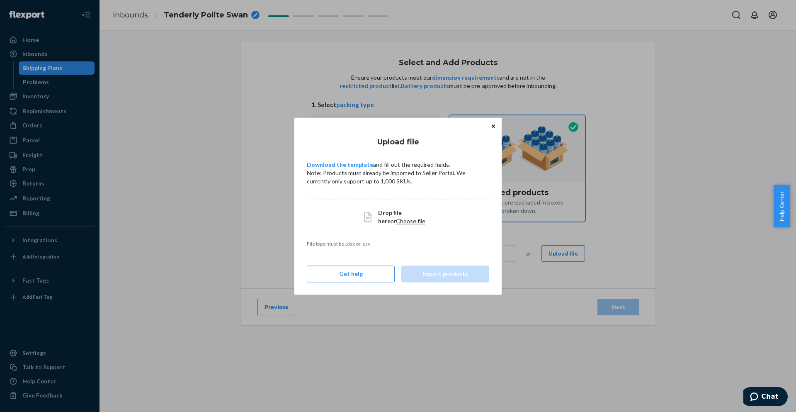
click at [403, 220] on span "Choose file" at bounding box center [410, 220] width 29 height 7
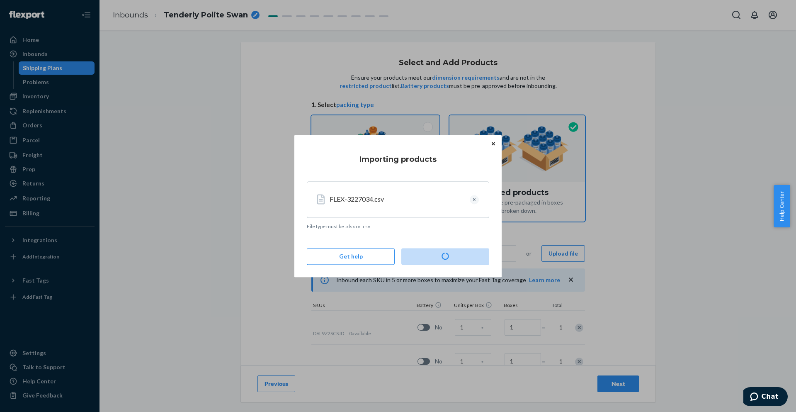
type input "18"
type input "91"
type input "43"
type input "39"
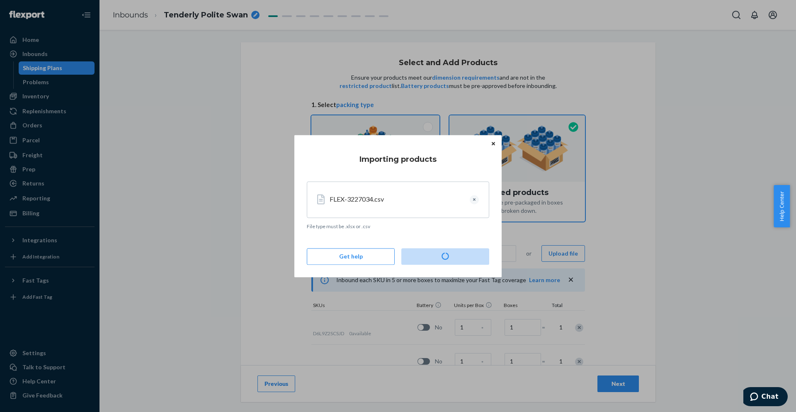
type input "39"
type input "18"
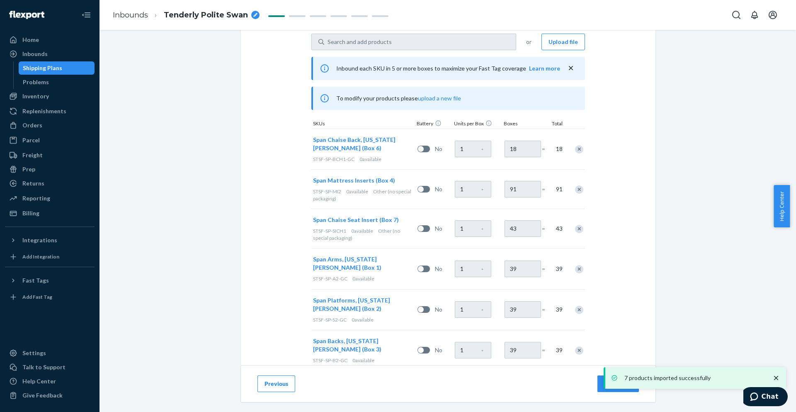
scroll to position [254, 0]
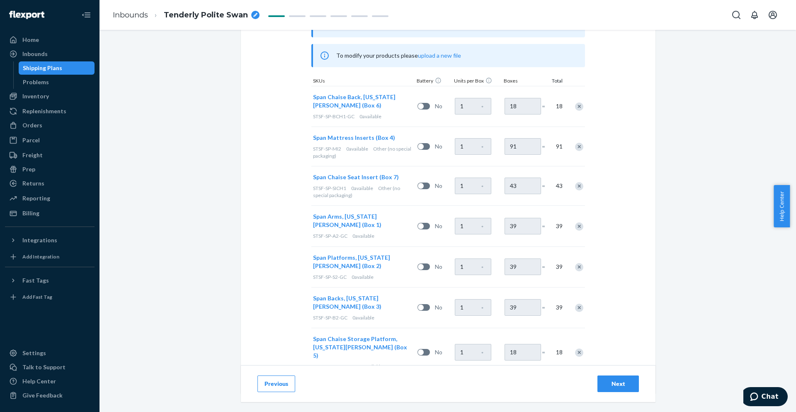
click at [612, 389] on button "Next" at bounding box center [618, 383] width 41 height 17
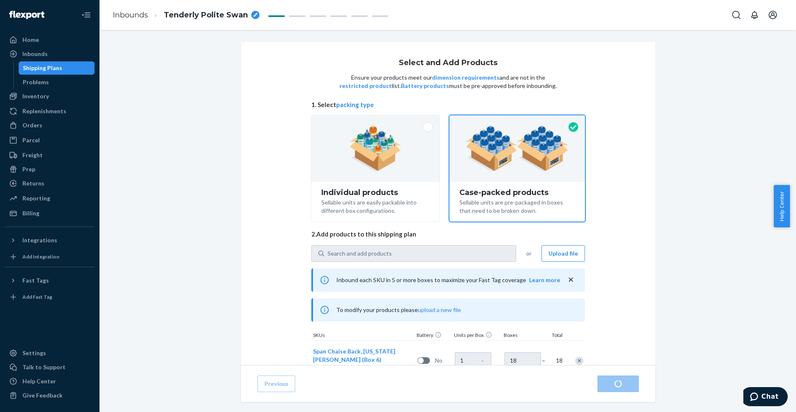
radio input "true"
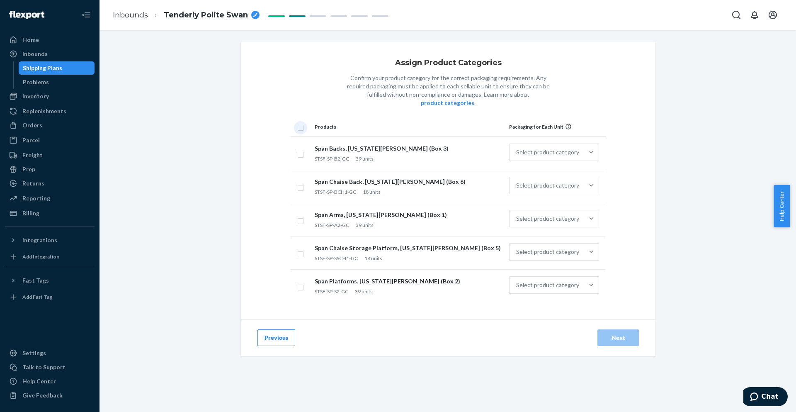
click at [299, 122] on input "checkbox" at bounding box center [300, 126] width 7 height 9
checkbox input "true"
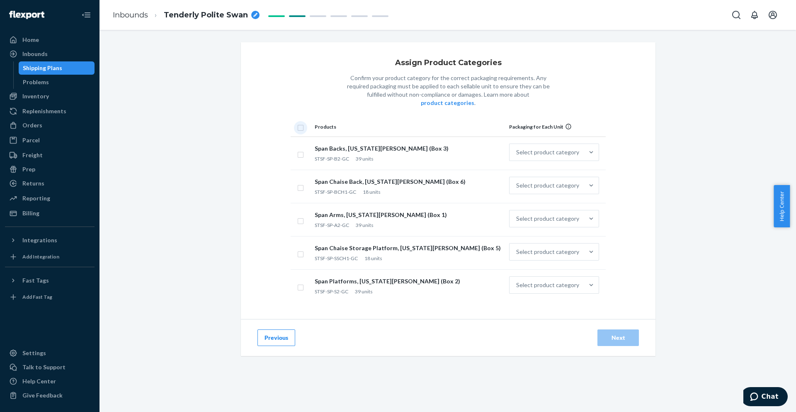
checkbox input "true"
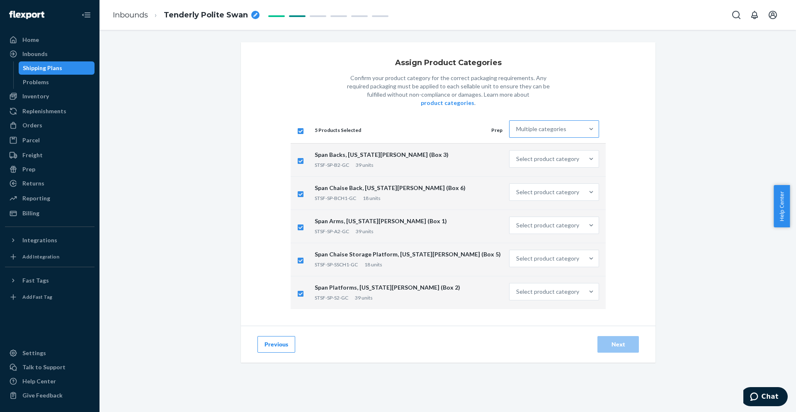
click at [521, 125] on div "Multiple categories" at bounding box center [541, 129] width 50 height 8
click at [517, 125] on input "Multiple categories" at bounding box center [516, 129] width 1 height 8
click at [541, 246] on div "Other (no special packaging)" at bounding box center [554, 254] width 87 height 17
click at [517, 133] on input "option Other (no special packaging) focused, 10 of 10. 10 results available. Us…" at bounding box center [516, 129] width 1 height 8
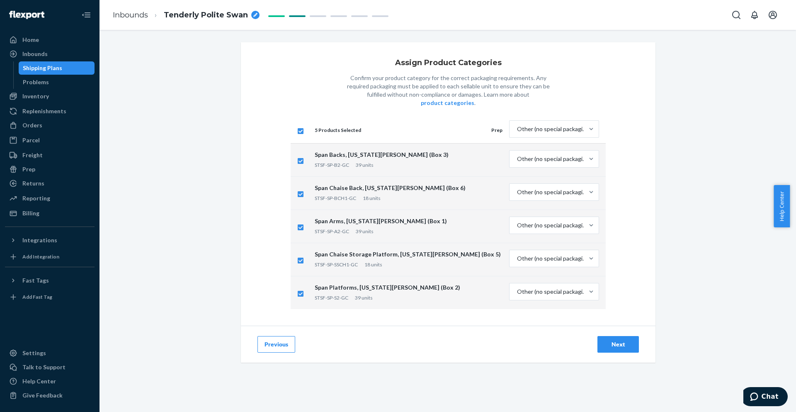
click at [616, 340] on div "Next" at bounding box center [618, 344] width 27 height 8
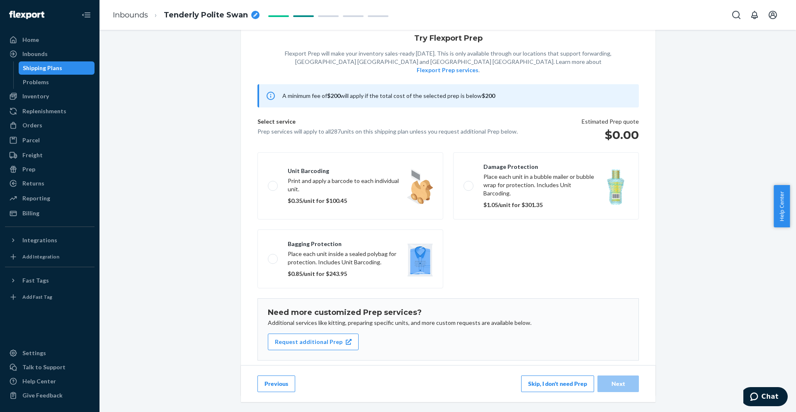
scroll to position [38, 0]
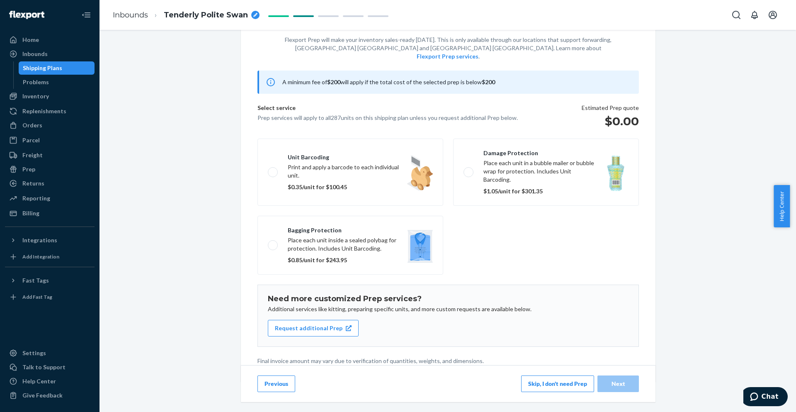
click at [537, 385] on button "Skip, I don't need Prep" at bounding box center [557, 383] width 73 height 17
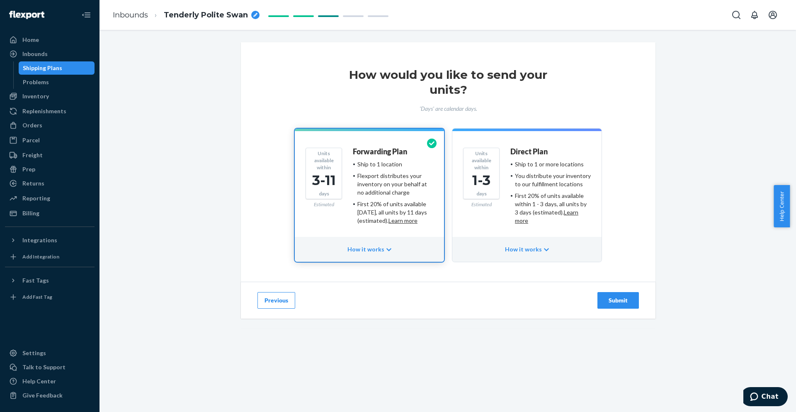
click at [515, 204] on div "First 20% of units available within 1 - 3 days, all units by 3 days (estimated)…" at bounding box center [553, 208] width 76 height 33
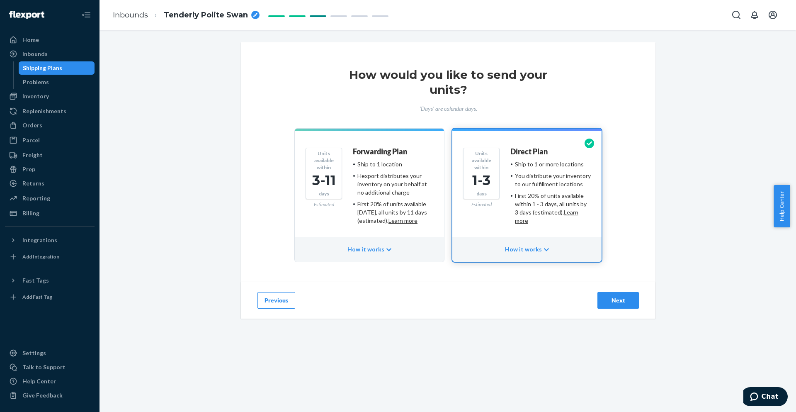
click at [622, 297] on div "Next" at bounding box center [618, 300] width 27 height 8
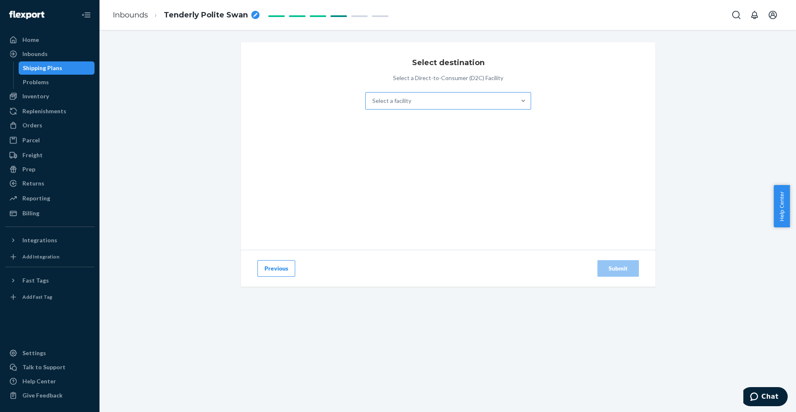
click at [487, 102] on div "Select a facility" at bounding box center [441, 101] width 150 height 17
click at [373, 102] on input "Select a facility" at bounding box center [373, 101] width 1 height 8
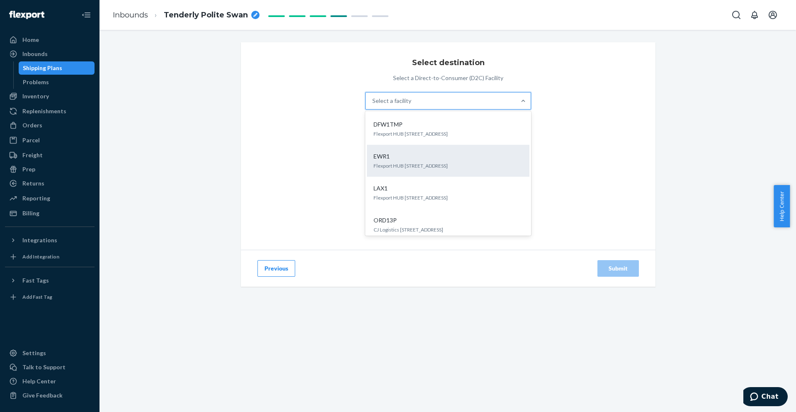
click at [455, 169] on p "Flexport HUB [STREET_ADDRESS]" at bounding box center [448, 165] width 149 height 7
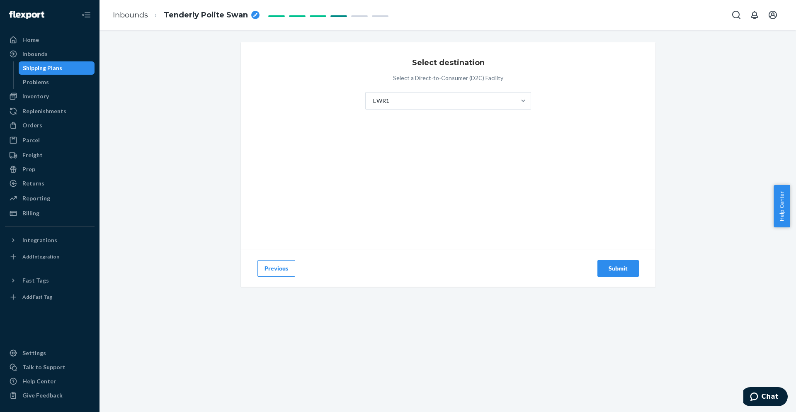
click at [612, 270] on div "Submit" at bounding box center [618, 268] width 27 height 8
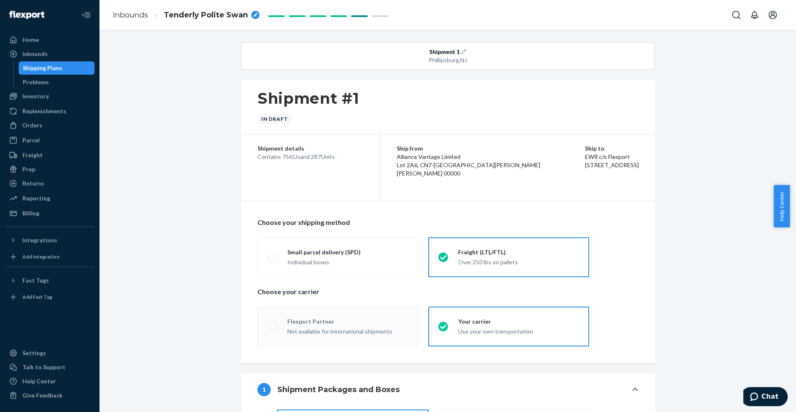
radio input "true"
radio input "false"
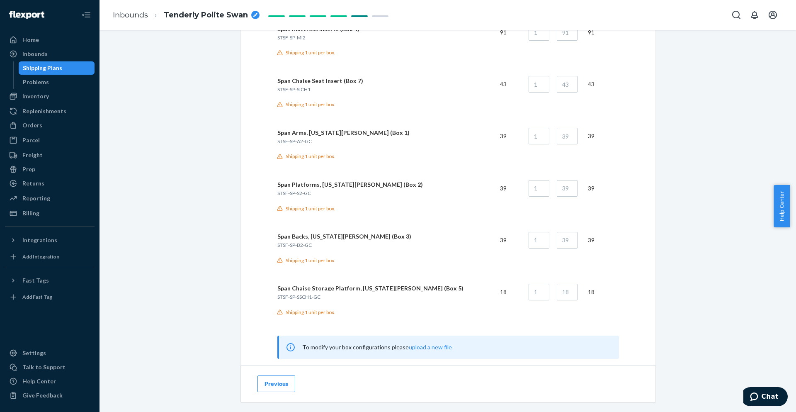
scroll to position [654, 0]
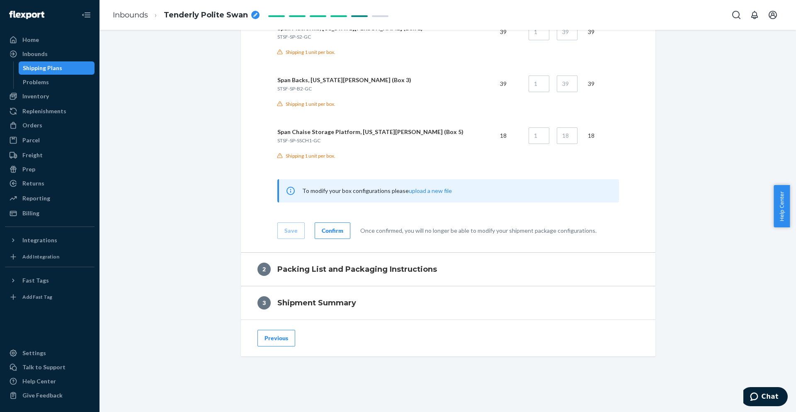
click at [325, 229] on div "Confirm" at bounding box center [333, 230] width 22 height 8
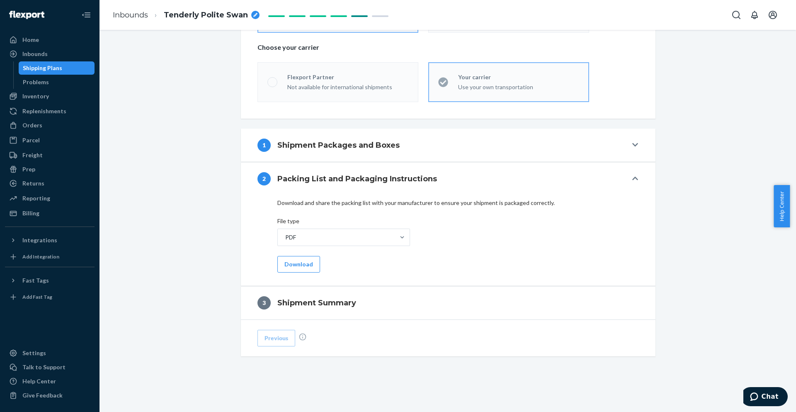
scroll to position [244, 0]
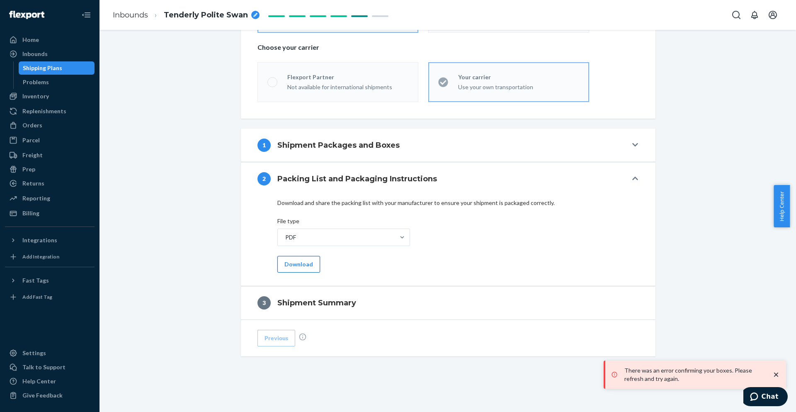
click at [304, 263] on button "Download" at bounding box center [299, 264] width 43 height 17
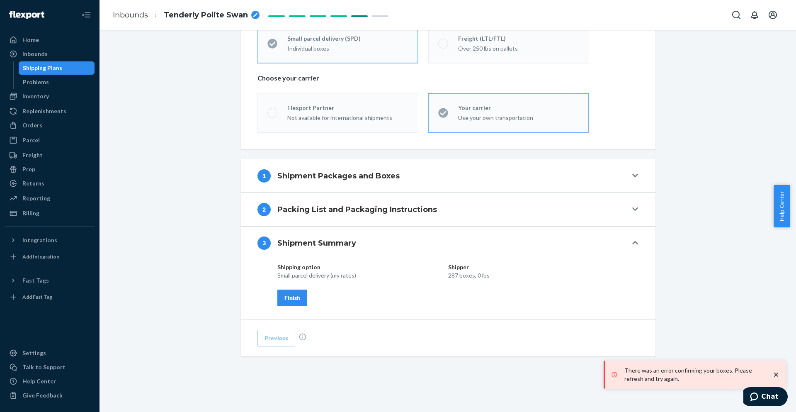
scroll to position [214, 0]
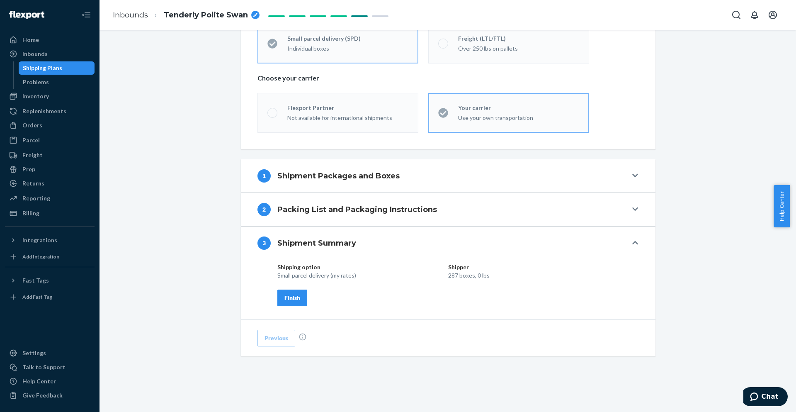
click at [279, 293] on button "Finish" at bounding box center [293, 298] width 30 height 17
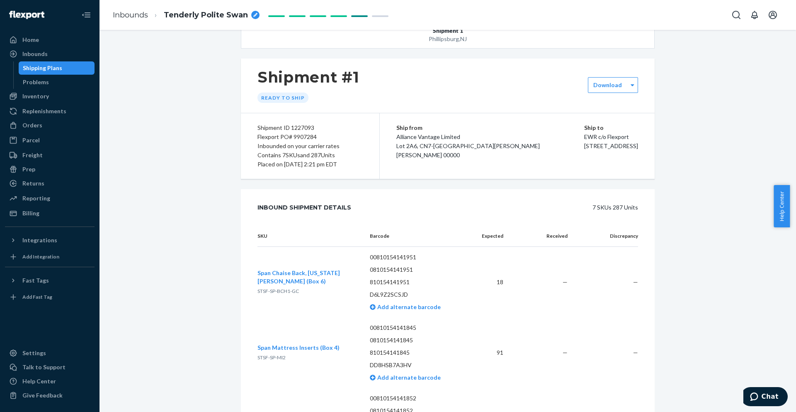
scroll to position [0, 0]
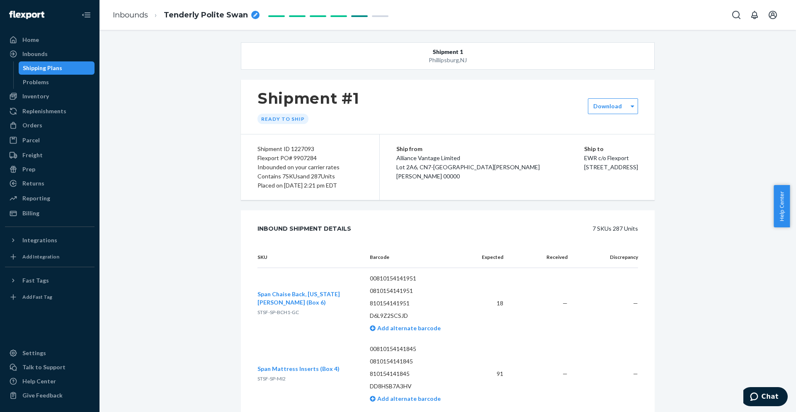
click at [255, 13] on icon "breadcrumbs" at bounding box center [255, 15] width 4 height 4
click at [217, 19] on span "Tenderly Polite Swan" at bounding box center [206, 15] width 84 height 11
type input "FLEX-3227034"
click at [54, 55] on div "Inbounds" at bounding box center [50, 54] width 88 height 12
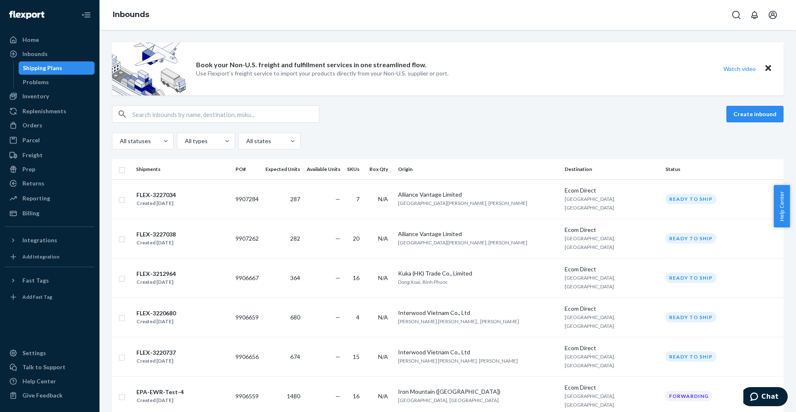
drag, startPoint x: 36, startPoint y: 40, endPoint x: 42, endPoint y: 32, distance: 10.4
click at [36, 40] on div "Home" at bounding box center [30, 40] width 17 height 8
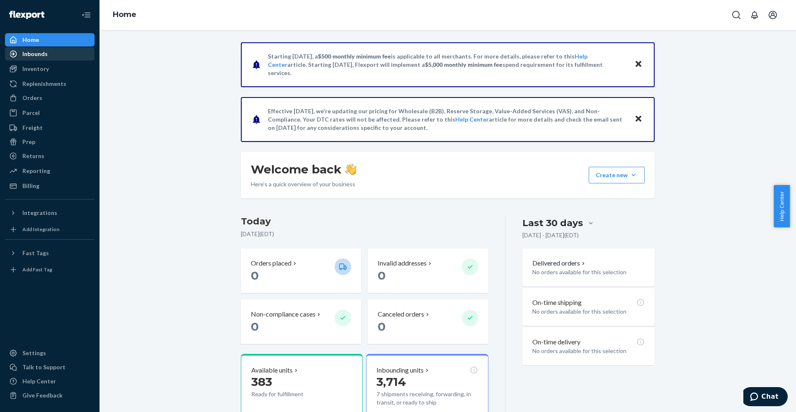
click at [54, 55] on div "Inbounds" at bounding box center [50, 54] width 88 height 12
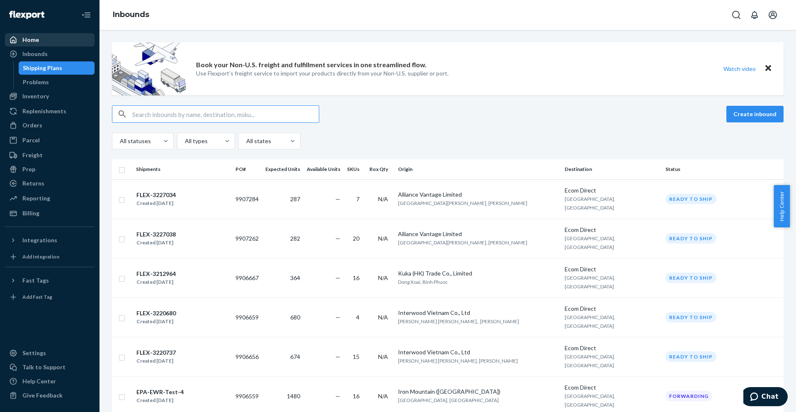
click at [54, 41] on div "Home" at bounding box center [50, 40] width 88 height 12
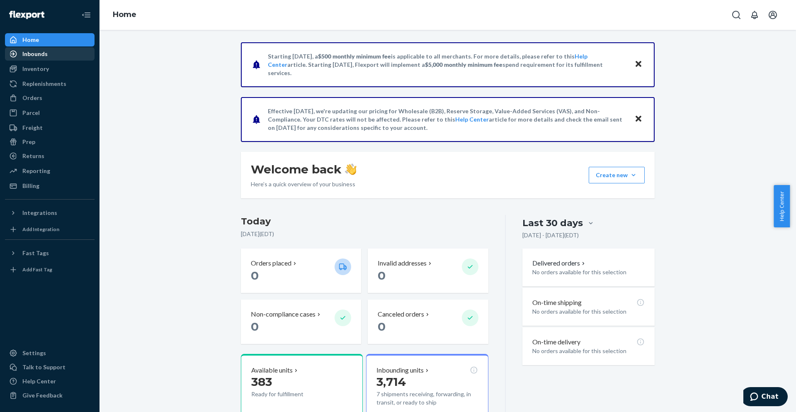
click at [47, 53] on div "Inbounds" at bounding box center [50, 54] width 88 height 12
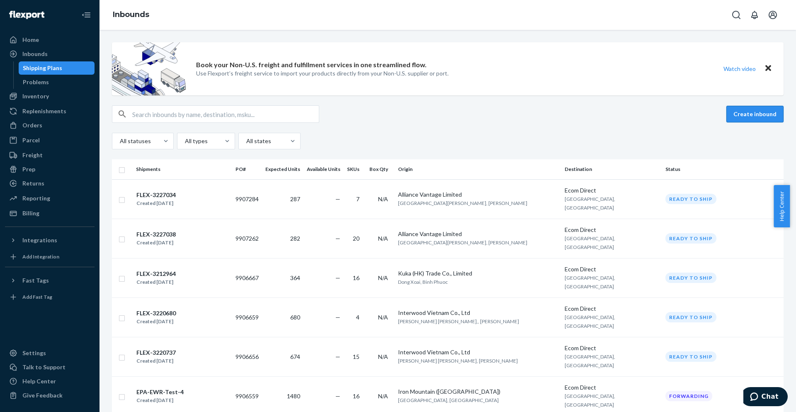
click at [735, 111] on button "Create inbound" at bounding box center [755, 114] width 57 height 17
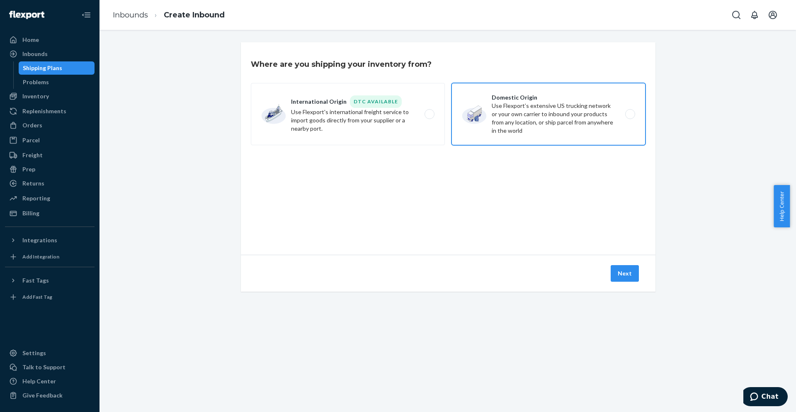
click at [525, 114] on label "Domestic Origin Use Flexport’s extensive US trucking network or your own carrie…" at bounding box center [549, 114] width 194 height 62
click at [630, 114] on input "Domestic Origin Use Flexport’s extensive US trucking network or your own carrie…" at bounding box center [632, 114] width 5 height 5
radio input "true"
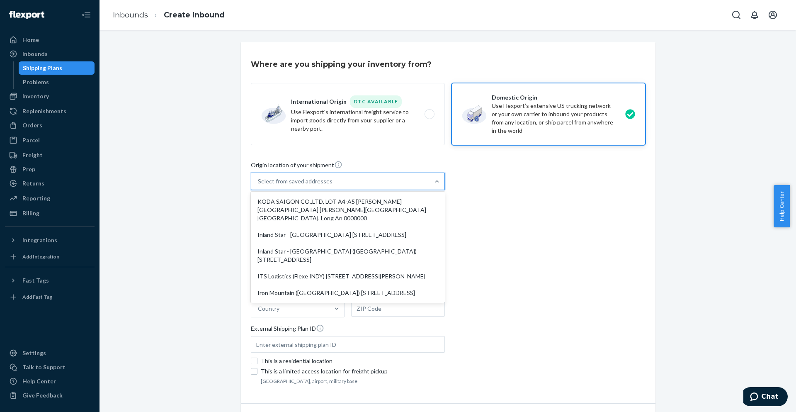
click at [374, 183] on div "Select from saved addresses" at bounding box center [340, 181] width 178 height 17
click at [259, 183] on input "option KODA SAIGON CO.,LTD, LOT A4-A5 [PERSON_NAME][GEOGRAPHIC_DATA] [PERSON_NA…" at bounding box center [258, 181] width 1 height 8
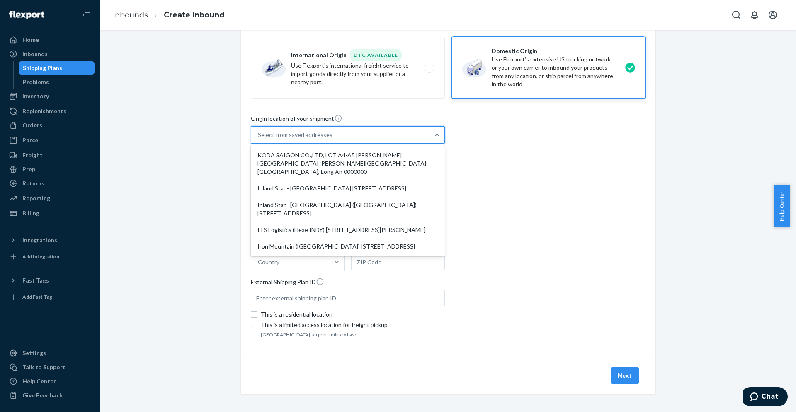
scroll to position [48, 0]
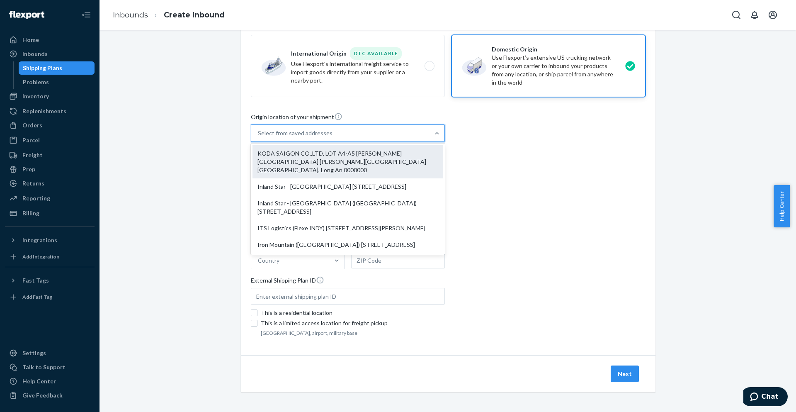
click at [369, 156] on div "KODA SAIGON CO.,LTD, LOT A4-A5 [PERSON_NAME][GEOGRAPHIC_DATA] [PERSON_NAME][GEO…" at bounding box center [348, 161] width 191 height 33
click at [259, 137] on input "option KODA SAIGON CO.,LTD, LOT A4-A5 [PERSON_NAME][GEOGRAPHIC_DATA] [PERSON_NA…" at bounding box center [258, 133] width 1 height 8
type input "KODA SAIGON CO.,LTD,"
type input "LOT A4-A5 THUAN DAO INDUSTRIAL PARK"
type input "BEN LUC DISTRICT"
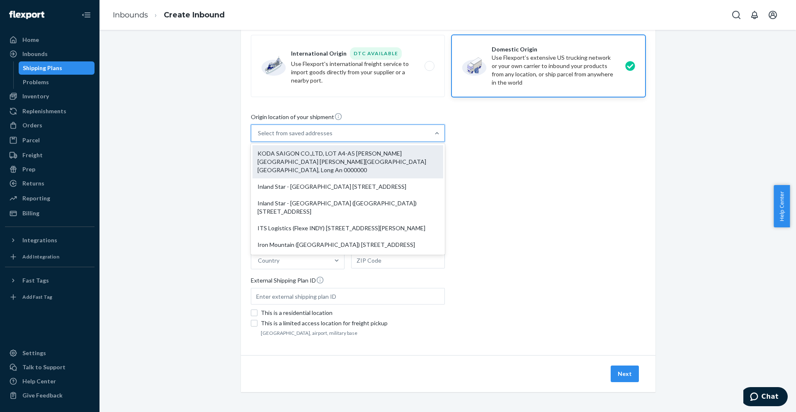
type input "Long An"
type input "0000000"
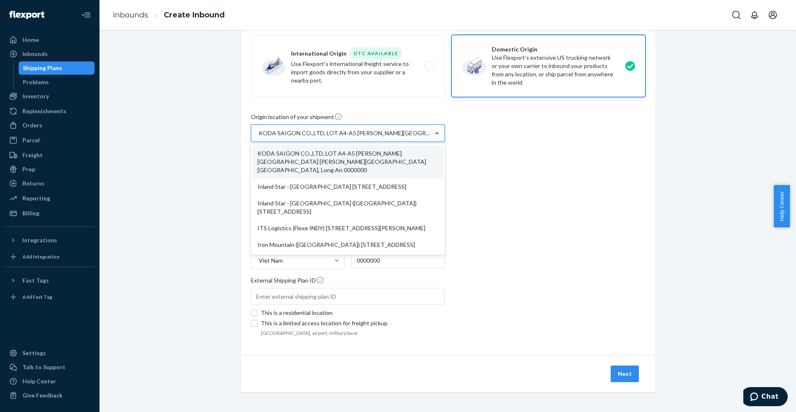
click at [430, 130] on div at bounding box center [437, 133] width 15 height 8
click at [259, 130] on input "option KODA SAIGON CO.,LTD, LOT A4-A5 THUAN DAO INDUSTRIAL PARK BEN LUC DISTRIC…" at bounding box center [258, 133] width 1 height 8
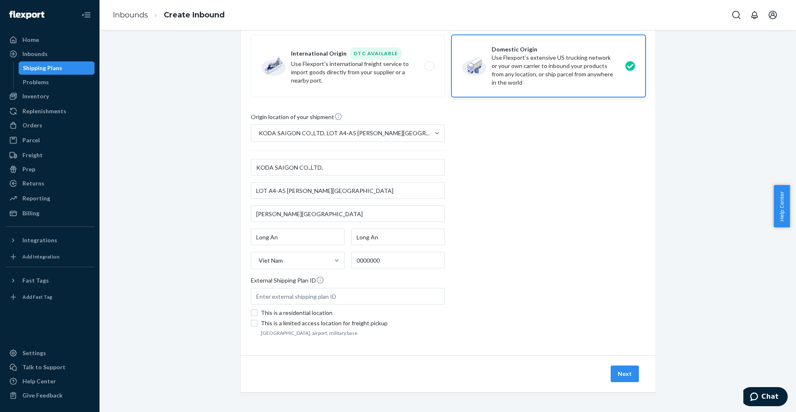
click at [503, 166] on div "Origin location of your shipment KODA SAIGON CO.,LTD, LOT A4-A5 THUAN DAO INDUS…" at bounding box center [448, 225] width 395 height 226
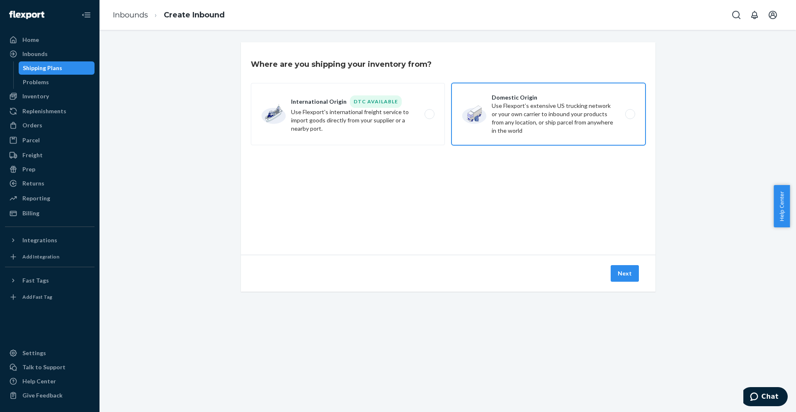
click at [484, 122] on label "Domestic Origin Use Flexport’s extensive US trucking network or your own carrie…" at bounding box center [549, 114] width 194 height 62
click at [630, 117] on input "Domestic Origin Use Flexport’s extensive US trucking network or your own carrie…" at bounding box center [632, 114] width 5 height 5
radio input "true"
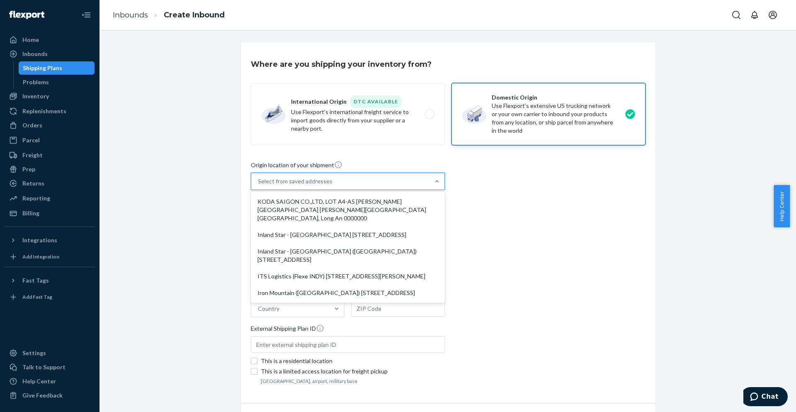
click at [307, 182] on div "Select from saved addresses" at bounding box center [295, 181] width 75 height 8
click at [259, 182] on input "option KODA SAIGON CO.,LTD, LOT A4-A5 [PERSON_NAME][GEOGRAPHIC_DATA] [PERSON_NA…" at bounding box center [258, 181] width 1 height 8
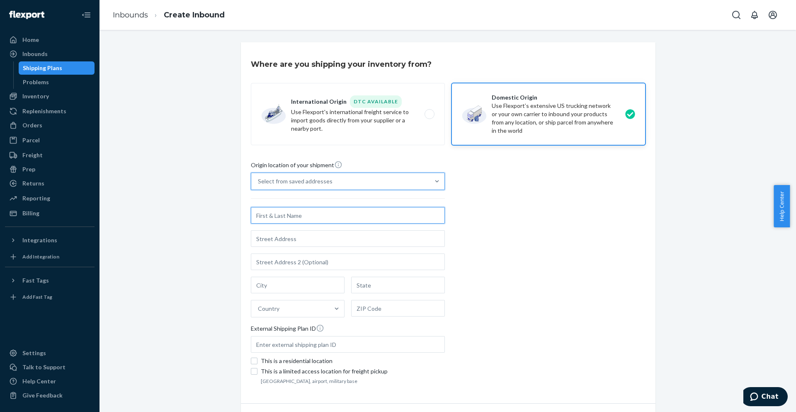
click at [326, 217] on input "text" at bounding box center [348, 215] width 194 height 17
paste input "Interwood Vietnam Co., Ltd"
type input "Interwood Vietnam Co., Ltd"
click at [315, 242] on input "text" at bounding box center [348, 238] width 194 height 17
click at [270, 312] on div "Country" at bounding box center [269, 308] width 22 height 8
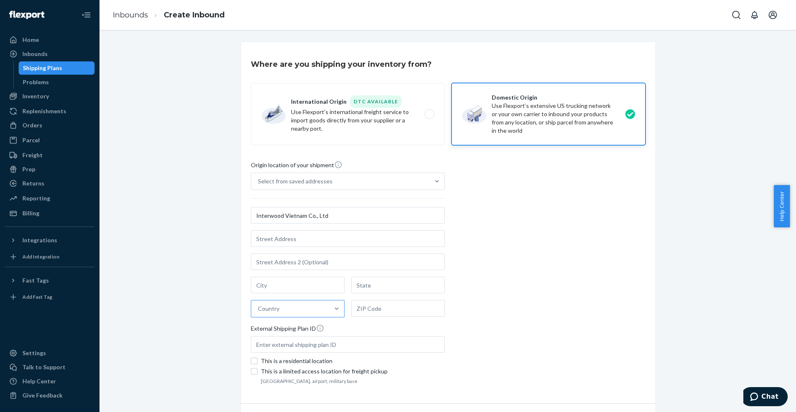
click at [259, 312] on input "Country" at bounding box center [258, 308] width 1 height 8
type input "v"
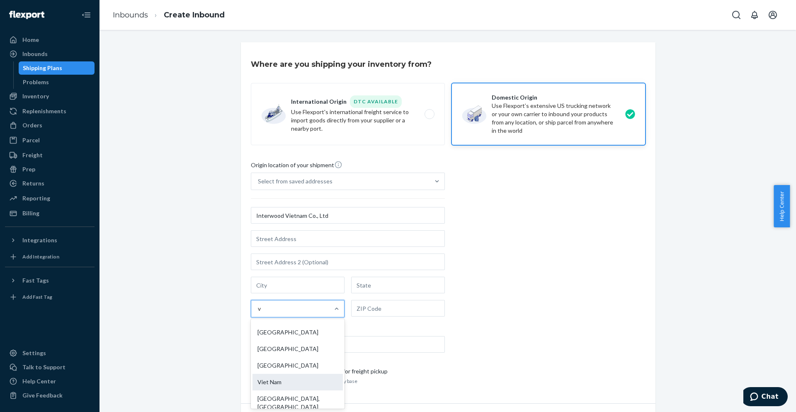
click at [281, 374] on div "Viet Nam" at bounding box center [298, 382] width 90 height 17
click at [262, 313] on input "v" at bounding box center [260, 308] width 4 height 8
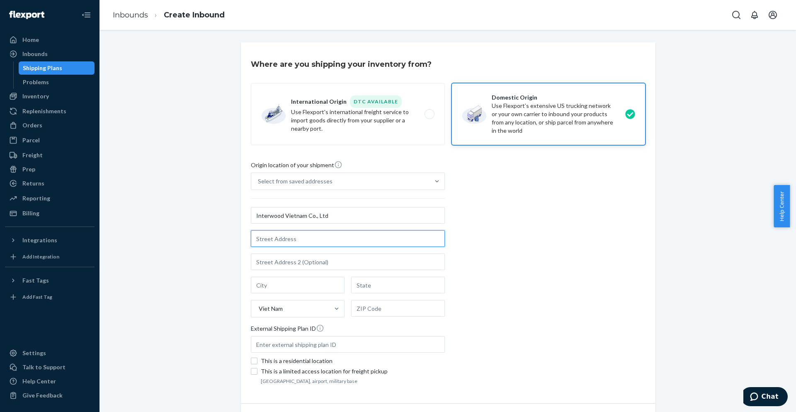
click at [303, 236] on input "text" at bounding box center [348, 238] width 194 height 17
paste input ""LOT NO. 185, MAP SHEET NO. [STREET_ADDRESS][PERSON_NAME][PERSON_NAME][PERSON_N…"
drag, startPoint x: 307, startPoint y: 235, endPoint x: 50, endPoint y: 222, distance: 257.5
click at [50, 222] on div "Home Inbounds Shipping Plans Problems Inventory Products Replenishments Orders …" at bounding box center [398, 206] width 796 height 412
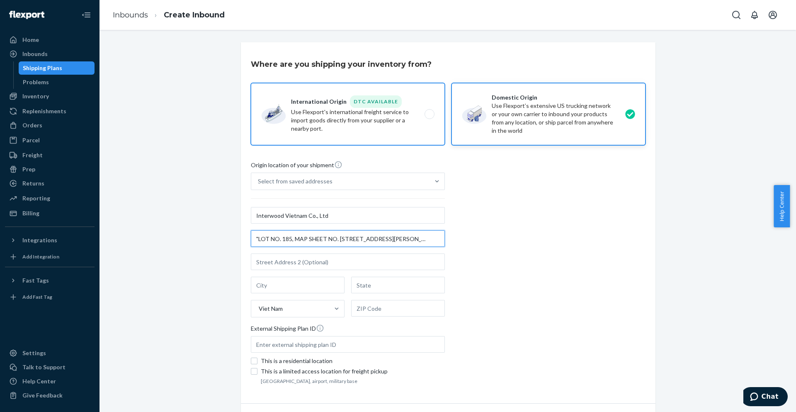
type input "LOT NO. 185, MAP SHEET NO. [STREET_ADDRESS][PERSON_NAME][PERSON_NAME][PERSON_NA…"
paste input "LOT NO. 185, MAP SHEET NO. [STREET_ADDRESS][PERSON_NAME][PERSON_NAME][PERSON_NA…"
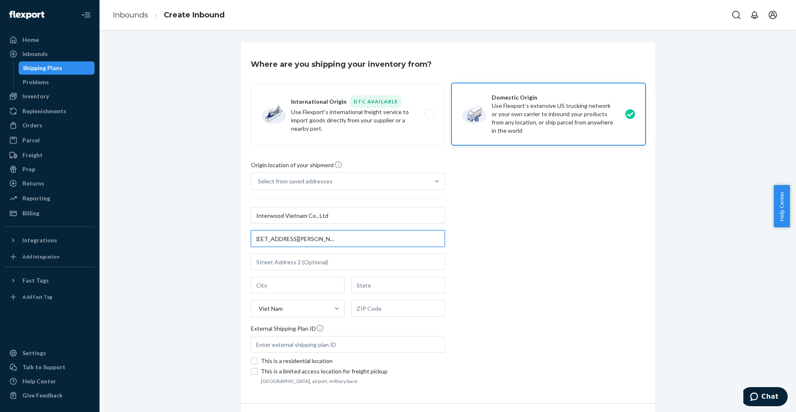
click at [418, 236] on input "LOT NO. 185, MAP SHEET NO. [STREET_ADDRESS][PERSON_NAME][PERSON_NAME][PERSON_NA…" at bounding box center [348, 238] width 194 height 17
click at [325, 259] on input "text" at bounding box center [348, 261] width 194 height 17
drag, startPoint x: 341, startPoint y: 239, endPoint x: 446, endPoint y: 231, distance: 106.1
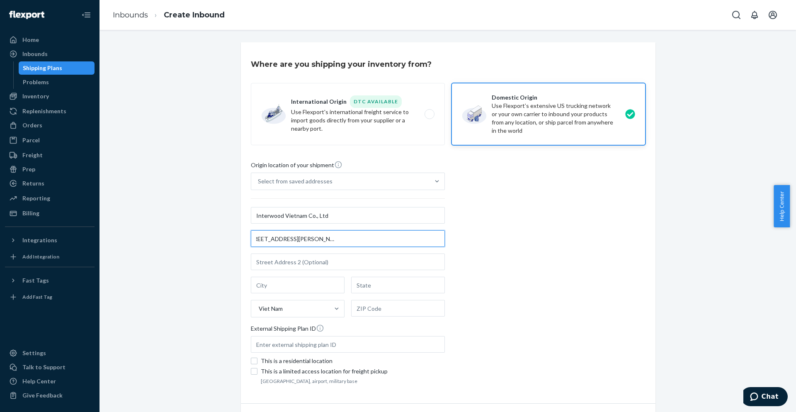
click at [446, 231] on div "Origin location of your shipment Select from saved addresses Interwood Vietnam …" at bounding box center [448, 274] width 395 height 226
type input "LOT NO. 185, MAP SHEET NO. 39,"
click at [368, 267] on input "text" at bounding box center [348, 261] width 194 height 17
paste input "[PERSON_NAME][GEOGRAPHIC_DATA], [PERSON_NAME], [GEOGRAPHIC_DATA][PERSON_NAME], …"
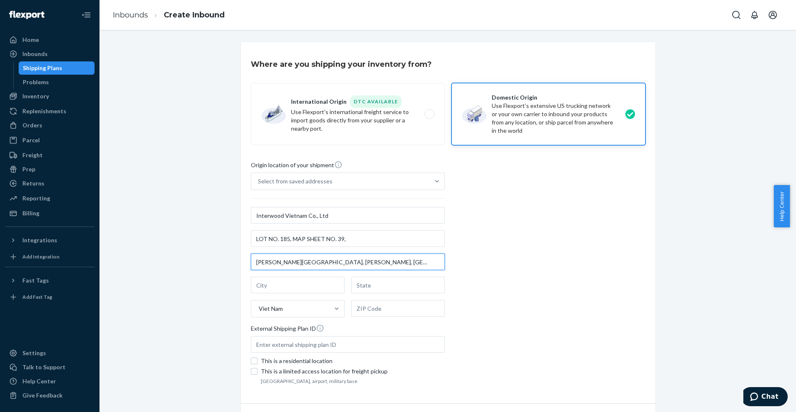
scroll to position [0, 6]
type input "[PERSON_NAME][GEOGRAPHIC_DATA], [PERSON_NAME], [GEOGRAPHIC_DATA][PERSON_NAME], …"
drag, startPoint x: 324, startPoint y: 241, endPoint x: 339, endPoint y: 238, distance: 16.0
click at [339, 238] on input "LOT NO. 185, MAP SHEET NO. 39," at bounding box center [348, 238] width 194 height 17
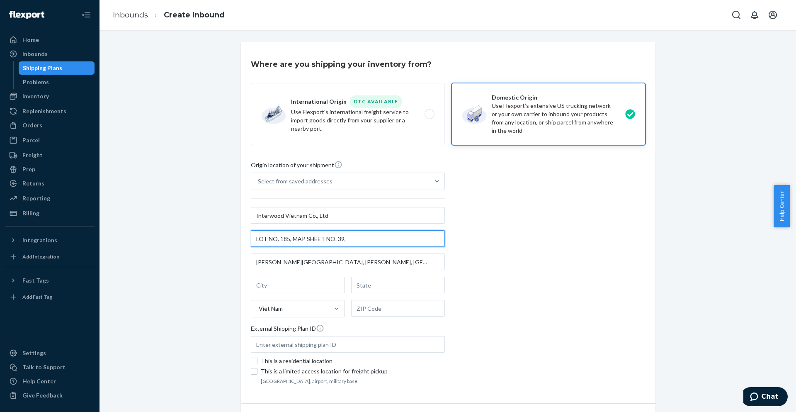
click at [342, 234] on input "LOT NO. 185, MAP SHEET NO. 39," at bounding box center [348, 238] width 194 height 17
drag, startPoint x: 343, startPoint y: 238, endPoint x: 321, endPoint y: 237, distance: 21.6
click at [321, 237] on input "LOT NO. 185, MAP SHEET NO. 39," at bounding box center [348, 238] width 194 height 17
type input "LOT NO. 185, MAP SHEET"
click at [256, 261] on input "[PERSON_NAME][GEOGRAPHIC_DATA], [PERSON_NAME], [GEOGRAPHIC_DATA][PERSON_NAME], …" at bounding box center [348, 261] width 194 height 17
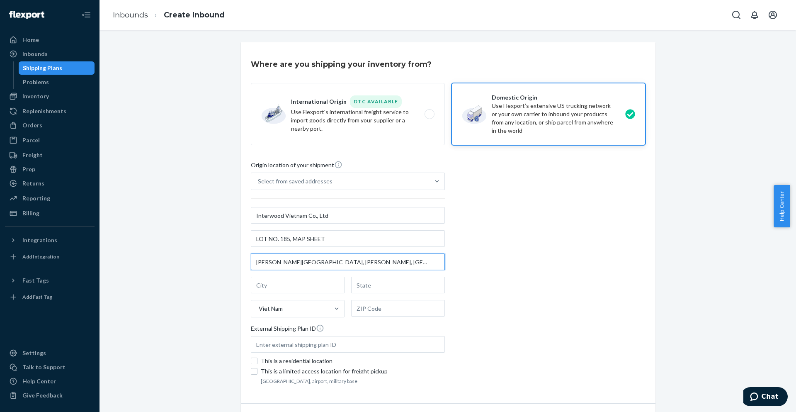
click at [253, 262] on input "[PERSON_NAME][GEOGRAPHIC_DATA], [PERSON_NAME], [GEOGRAPHIC_DATA][PERSON_NAME], …" at bounding box center [348, 261] width 194 height 17
paste input "NO. 39,"
drag, startPoint x: 321, startPoint y: 261, endPoint x: 368, endPoint y: 261, distance: 46.0
click at [368, 261] on input "NO. [STREET_ADDRESS][PERSON_NAME][PERSON_NAME][PERSON_NAME]" at bounding box center [348, 261] width 194 height 17
type input "NO. [STREET_ADDRESS][PERSON_NAME]"
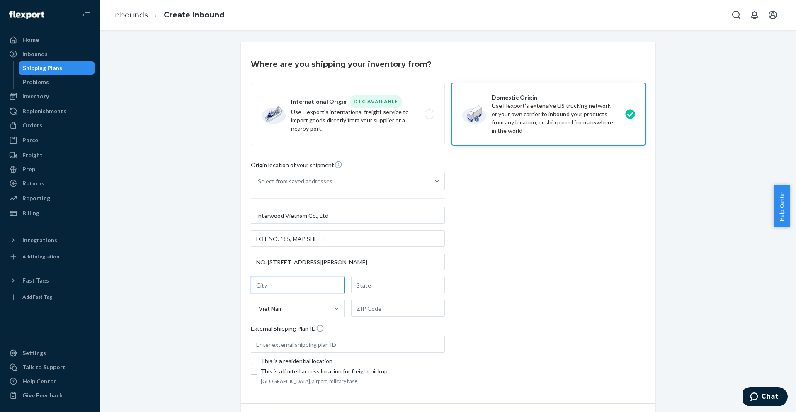
click at [294, 285] on input "text" at bounding box center [298, 285] width 94 height 17
paste input "TAN [PERSON_NAME]"
type input "TAN [PERSON_NAME]"
click at [360, 285] on input "text" at bounding box center [398, 285] width 94 height 17
paste input "TAN [PERSON_NAME]"
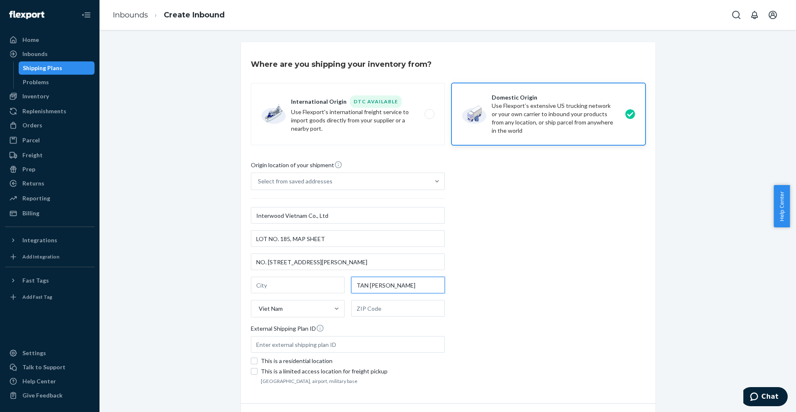
type input "TAN [PERSON_NAME]"
drag, startPoint x: 335, startPoint y: 266, endPoint x: 364, endPoint y: 265, distance: 29.0
click at [364, 265] on input "NO. [STREET_ADDRESS][PERSON_NAME]" at bounding box center [348, 261] width 194 height 17
type input "NO. [STREET_ADDRESS][PERSON_NAME]"
click at [286, 282] on input "text" at bounding box center [298, 285] width 94 height 17
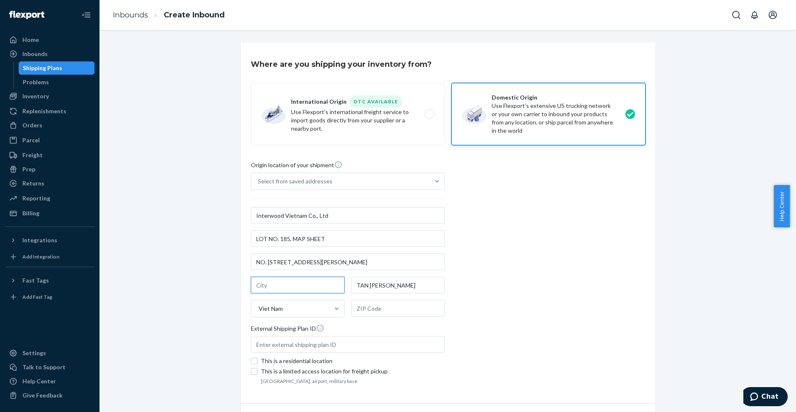
paste input "[PERSON_NAME]"
type input "[PERSON_NAME]"
drag, startPoint x: 324, startPoint y: 266, endPoint x: 379, endPoint y: 265, distance: 55.6
click at [379, 265] on input "NO. [STREET_ADDRESS][PERSON_NAME]" at bounding box center [348, 261] width 194 height 17
type input "NO. [STREET_ADDRESS][PERSON_NAME], ,"
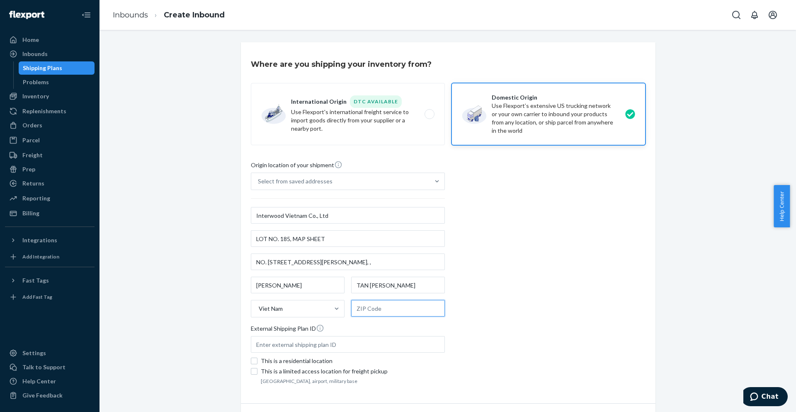
click at [374, 307] on input "text" at bounding box center [398, 308] width 94 height 17
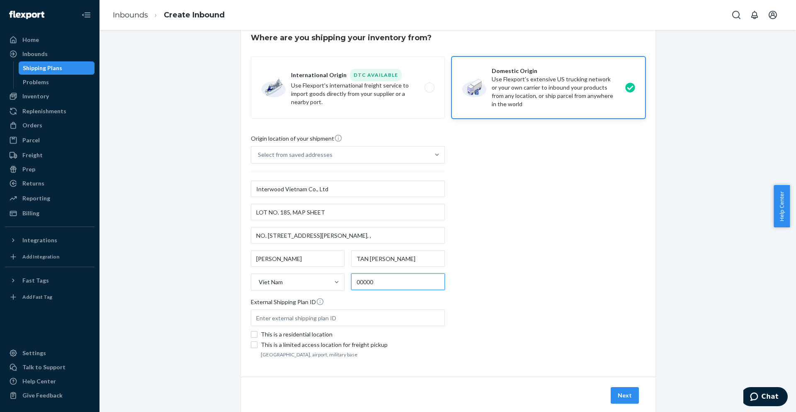
scroll to position [48, 0]
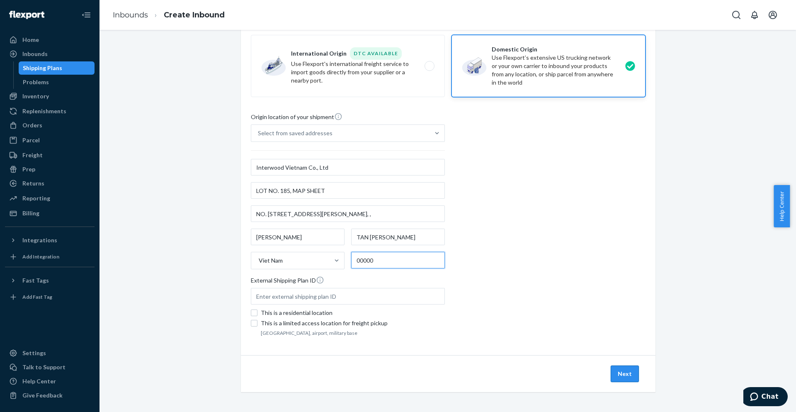
type input "00000"
click at [624, 370] on button "Next" at bounding box center [625, 373] width 28 height 17
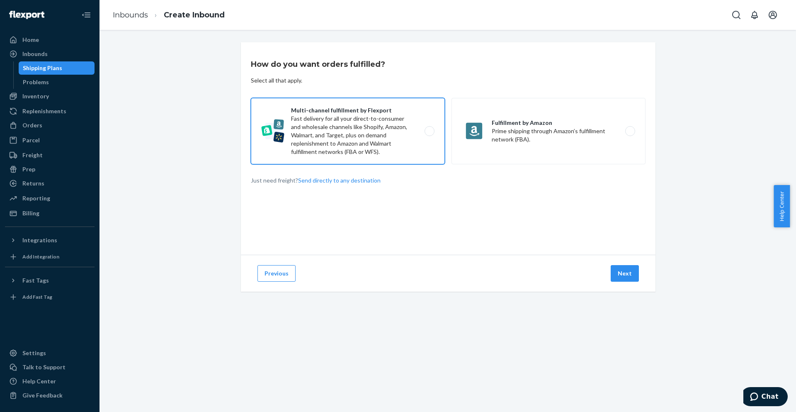
click at [337, 112] on label "Multi-channel fulfillment by Flexport Fast delivery for all your direct-to-cons…" at bounding box center [348, 131] width 194 height 66
click at [429, 129] on input "Multi-channel fulfillment by Flexport Fast delivery for all your direct-to-cons…" at bounding box center [431, 131] width 5 height 5
radio input "true"
click at [620, 273] on button "Next" at bounding box center [625, 273] width 28 height 17
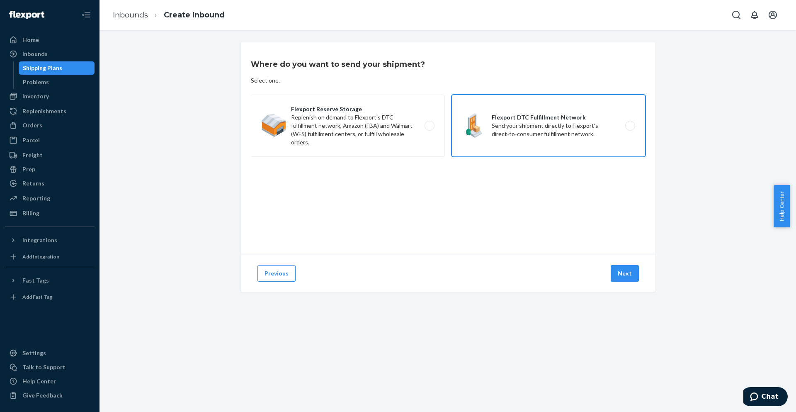
click at [515, 122] on label "Flexport DTC Fulfillment Network Send your shipment directly to Flexport's dire…" at bounding box center [549, 126] width 194 height 62
click at [630, 123] on input "Flexport DTC Fulfillment Network Send your shipment directly to Flexport's dire…" at bounding box center [632, 125] width 5 height 5
radio input "true"
click at [626, 273] on button "Next" at bounding box center [625, 273] width 28 height 17
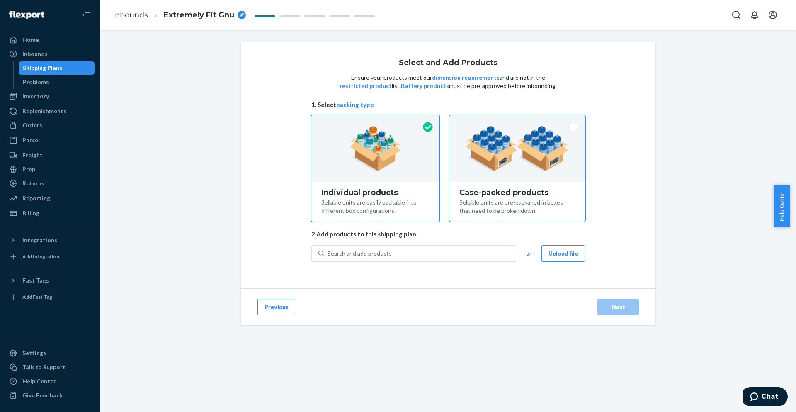
click at [530, 184] on div "Case-packed products Sellable units are pre-packaged in boxes that need to be b…" at bounding box center [518, 202] width 136 height 40
click at [520, 121] on input "Case-packed products Sellable units are pre-packaged in boxes that need to be b…" at bounding box center [517, 117] width 5 height 5
radio input "true"
radio input "false"
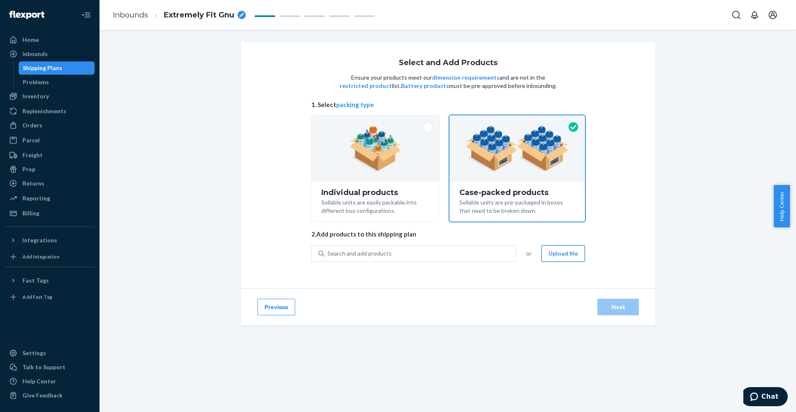
click at [570, 254] on button "Upload file" at bounding box center [564, 253] width 44 height 17
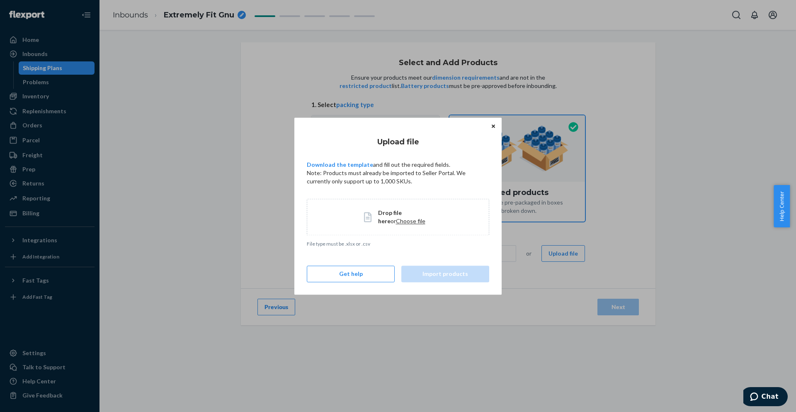
click at [396, 220] on span "Choose file" at bounding box center [410, 220] width 29 height 7
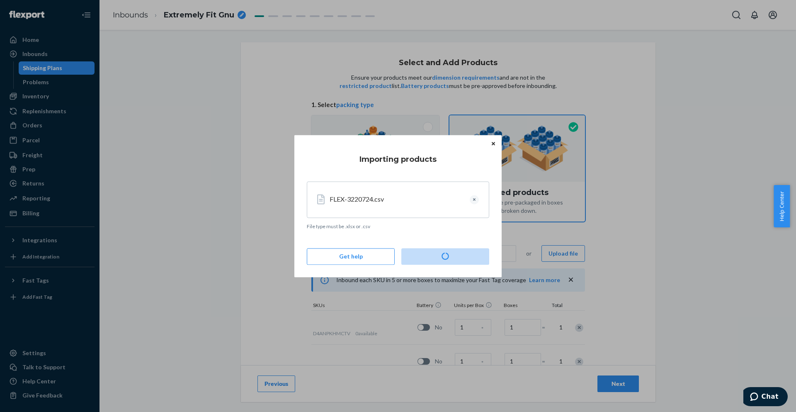
type input "20"
type input "50"
type input "48"
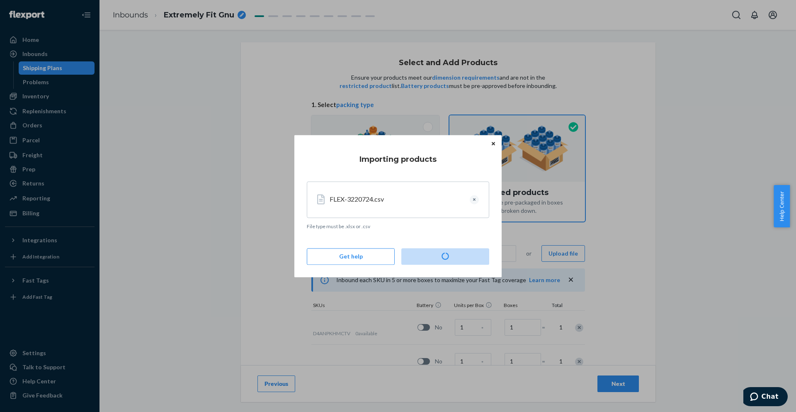
type input "30"
type input "40"
type input "20"
type input "40"
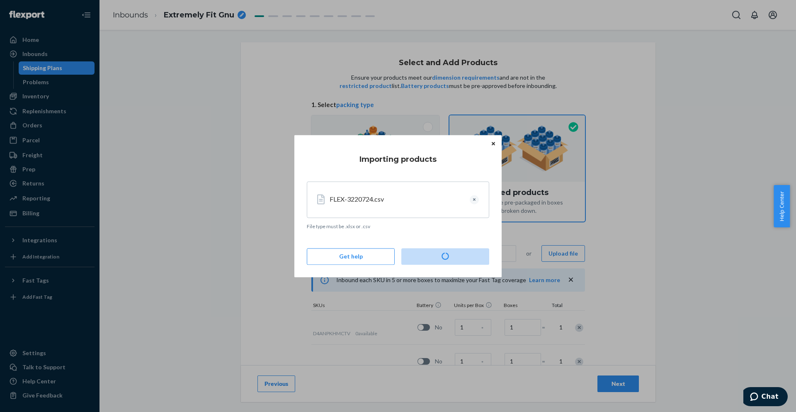
type input "25"
type input "55"
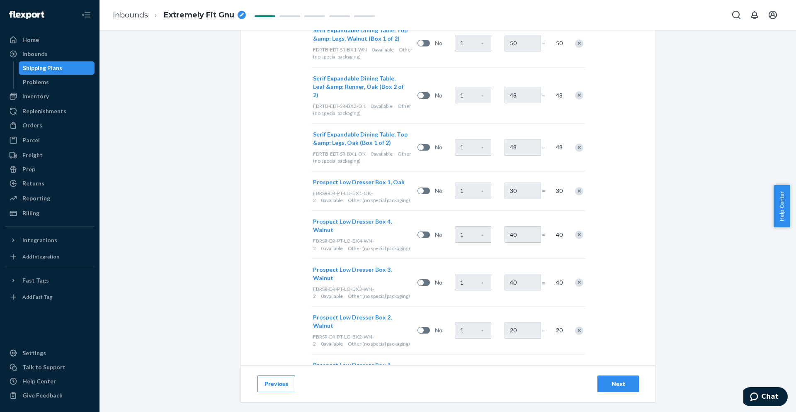
scroll to position [538, 0]
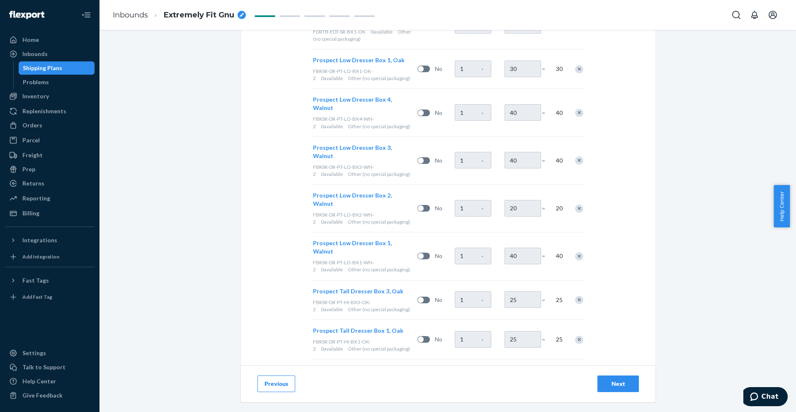
click at [616, 382] on div "Next" at bounding box center [618, 384] width 27 height 8
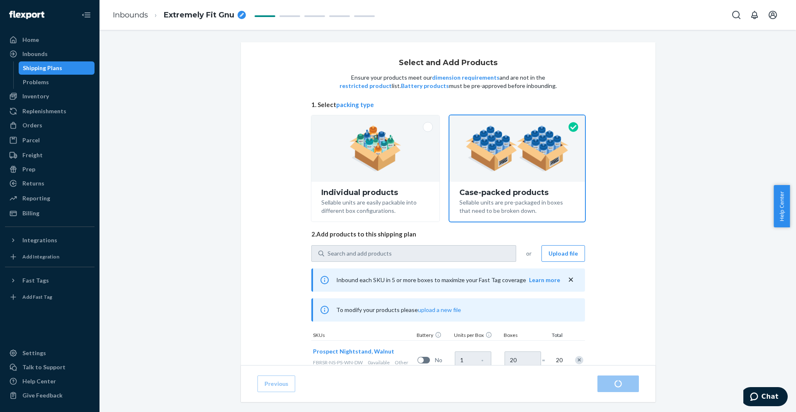
radio input "true"
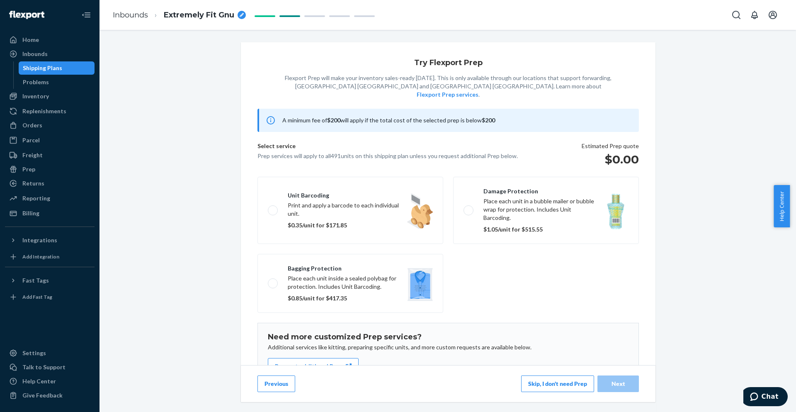
click at [538, 377] on button "Skip, I don't need Prep" at bounding box center [557, 383] width 73 height 17
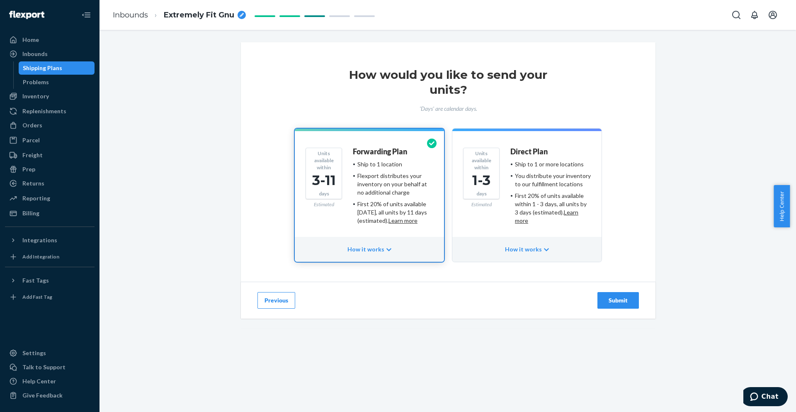
click at [518, 196] on div "First 20% of units available within 1 - 3 days, all units by 3 days (estimated)…" at bounding box center [553, 208] width 76 height 33
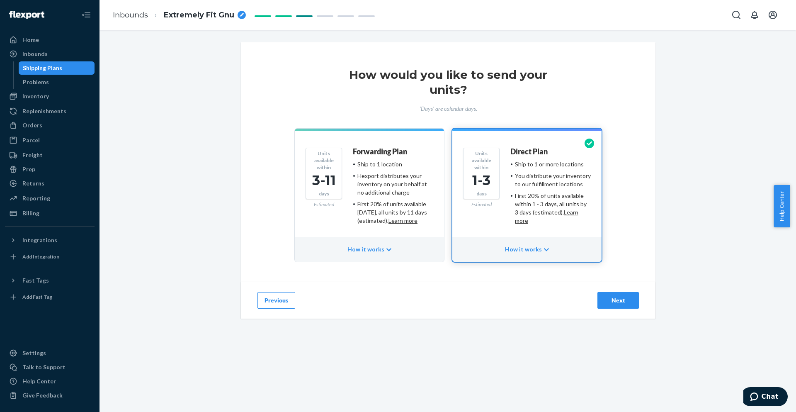
click at [618, 300] on div "Next" at bounding box center [618, 300] width 27 height 8
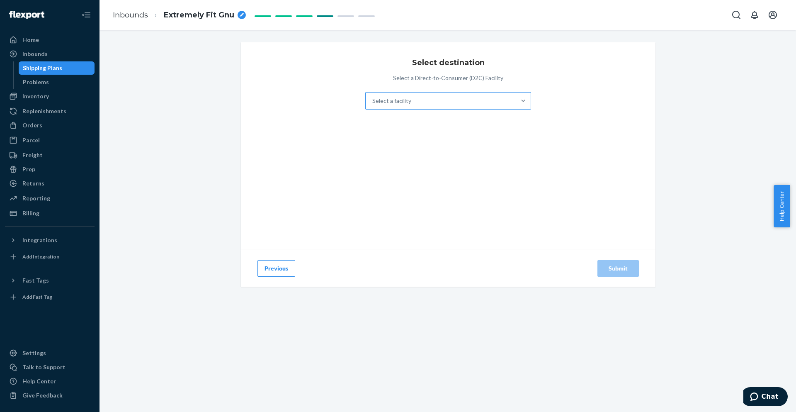
click at [459, 99] on div "Select a facility" at bounding box center [441, 101] width 150 height 17
click at [373, 99] on input "Select a facility" at bounding box center [373, 101] width 1 height 8
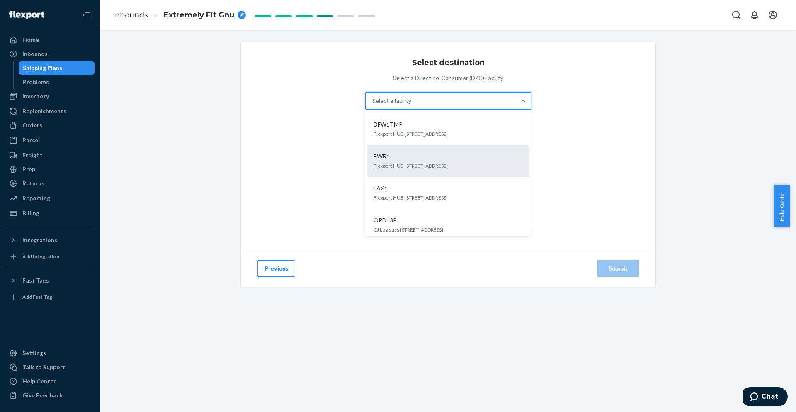
click at [445, 162] on p "Flexport HUB [STREET_ADDRESS]" at bounding box center [448, 165] width 149 height 7
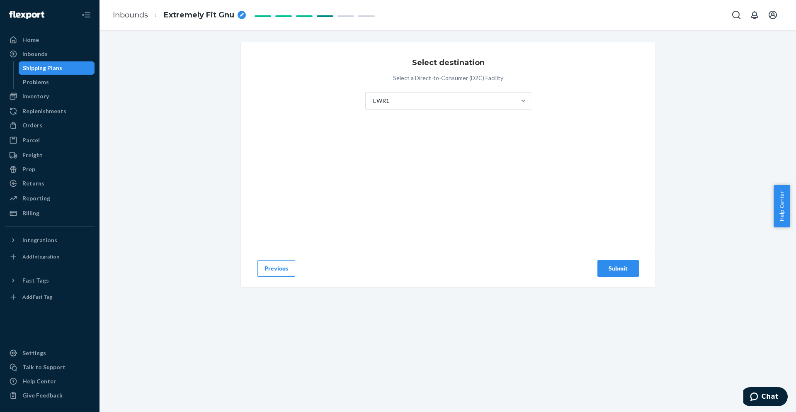
click at [608, 261] on button "Submit" at bounding box center [618, 268] width 41 height 17
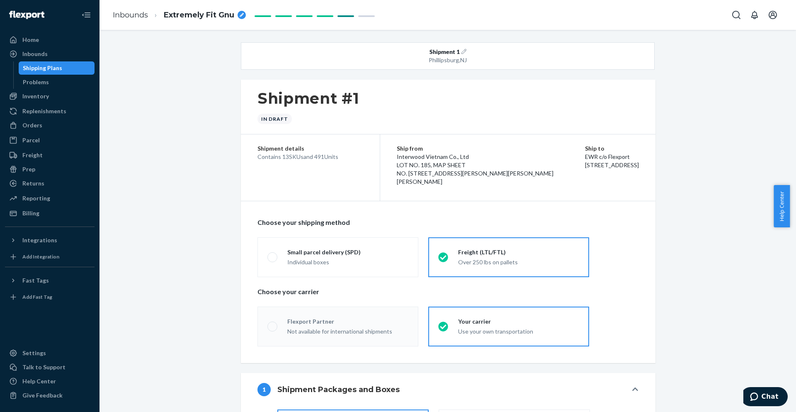
radio input "true"
radio input "false"
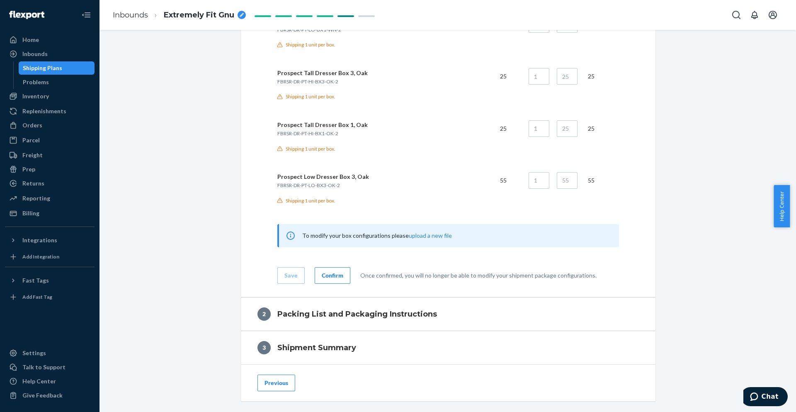
scroll to position [966, 0]
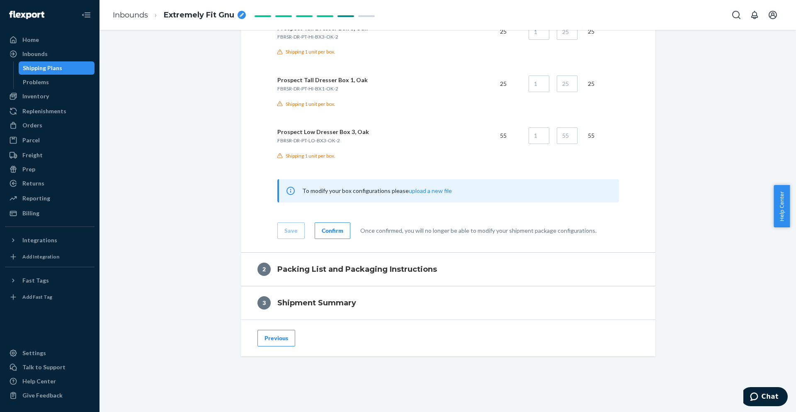
click at [333, 231] on div "Confirm" at bounding box center [333, 230] width 22 height 8
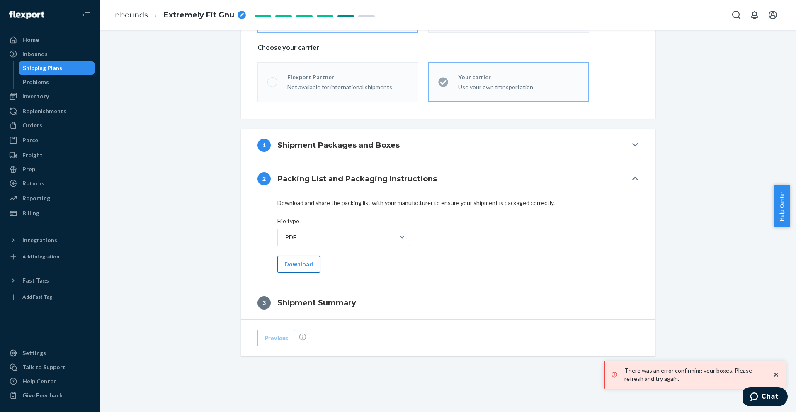
click at [292, 265] on button "Download" at bounding box center [299, 264] width 43 height 17
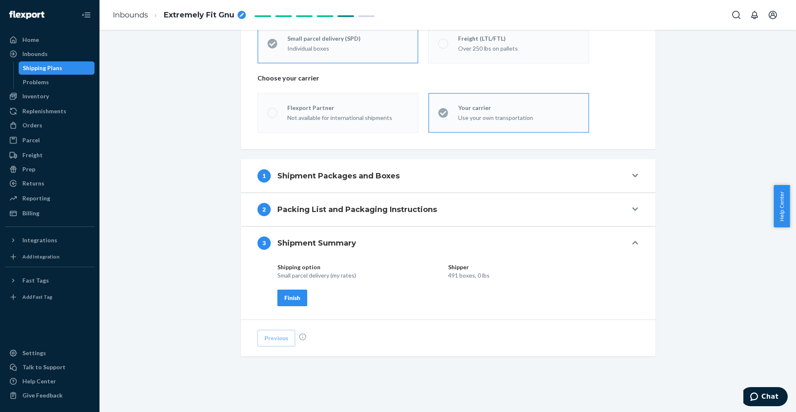
scroll to position [214, 0]
click at [295, 298] on div "Finish" at bounding box center [293, 298] width 16 height 8
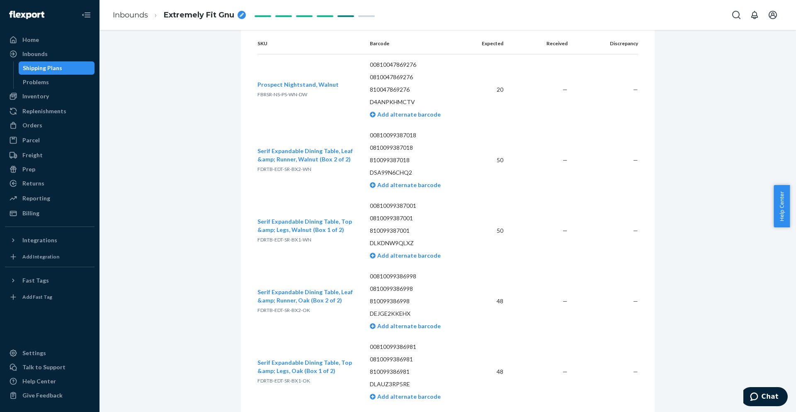
click at [244, 15] on icon "breadcrumbs" at bounding box center [242, 15] width 4 height 4
type input "FLEX-3220724"
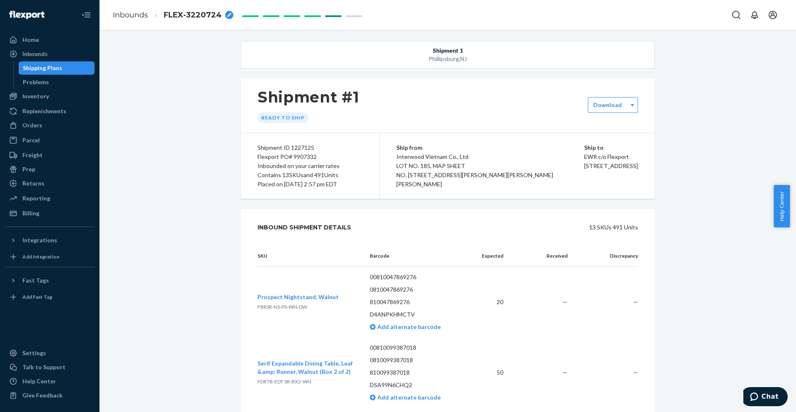
scroll to position [0, 0]
click at [300, 158] on div "Flexport PO# 9907332" at bounding box center [310, 157] width 105 height 9
copy div "9907332"
